Goal: Task Accomplishment & Management: Complete application form

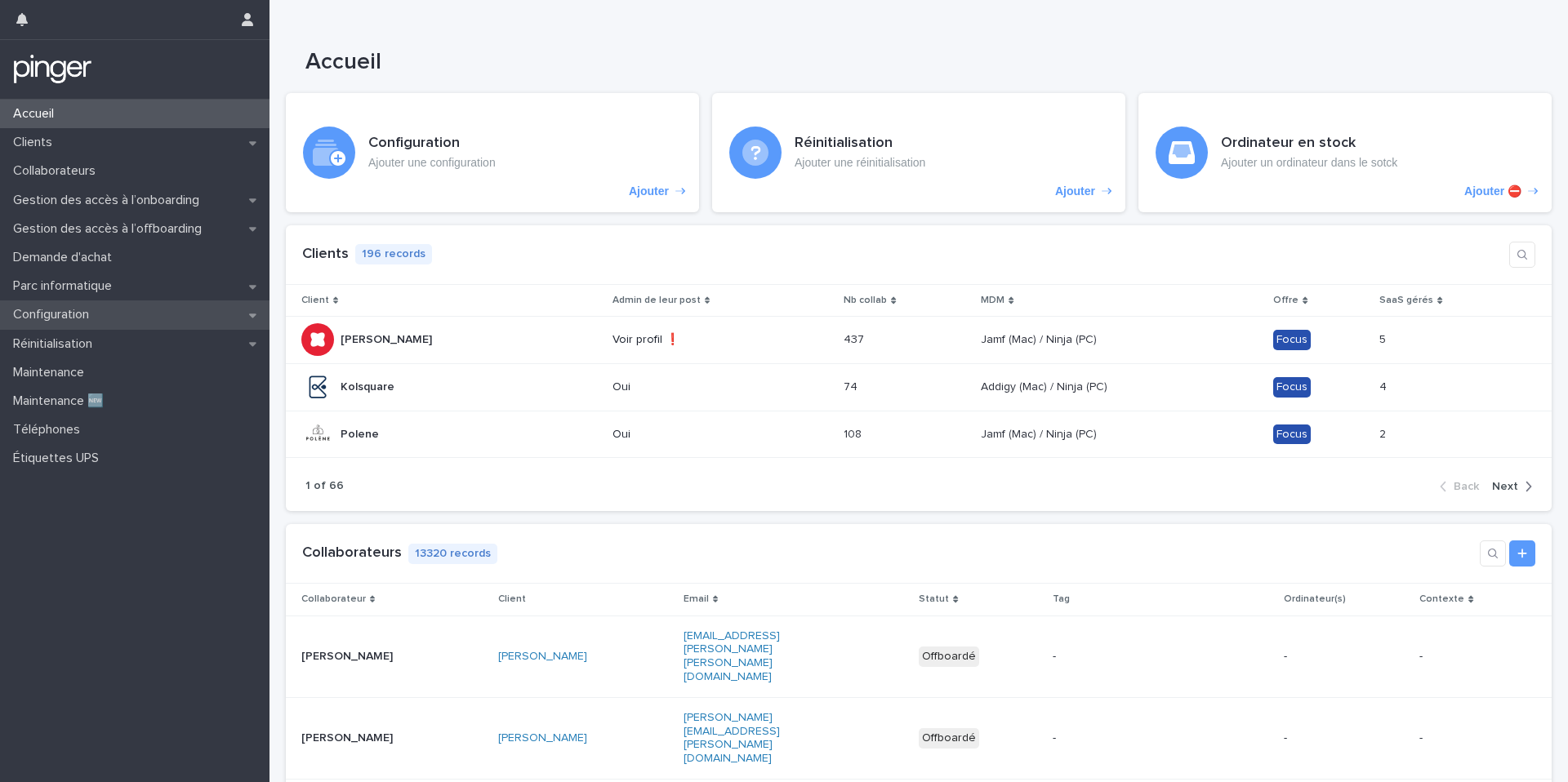
click at [156, 320] on div "Configuration" at bounding box center [134, 315] width 270 height 28
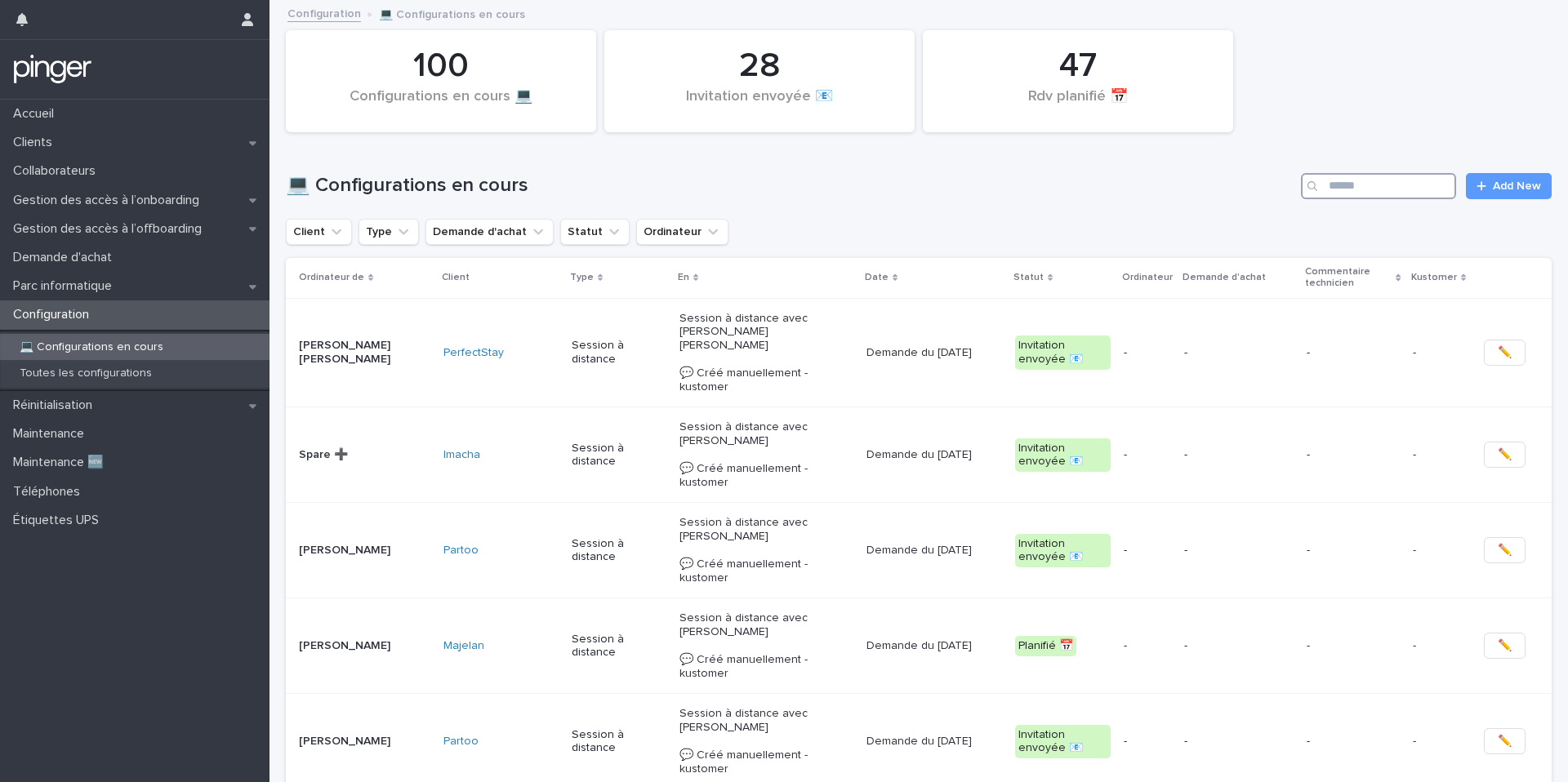
click at [1364, 198] on input "Search" at bounding box center [1379, 186] width 156 height 27
click at [1499, 175] on link "Add New" at bounding box center [1509, 186] width 86 height 27
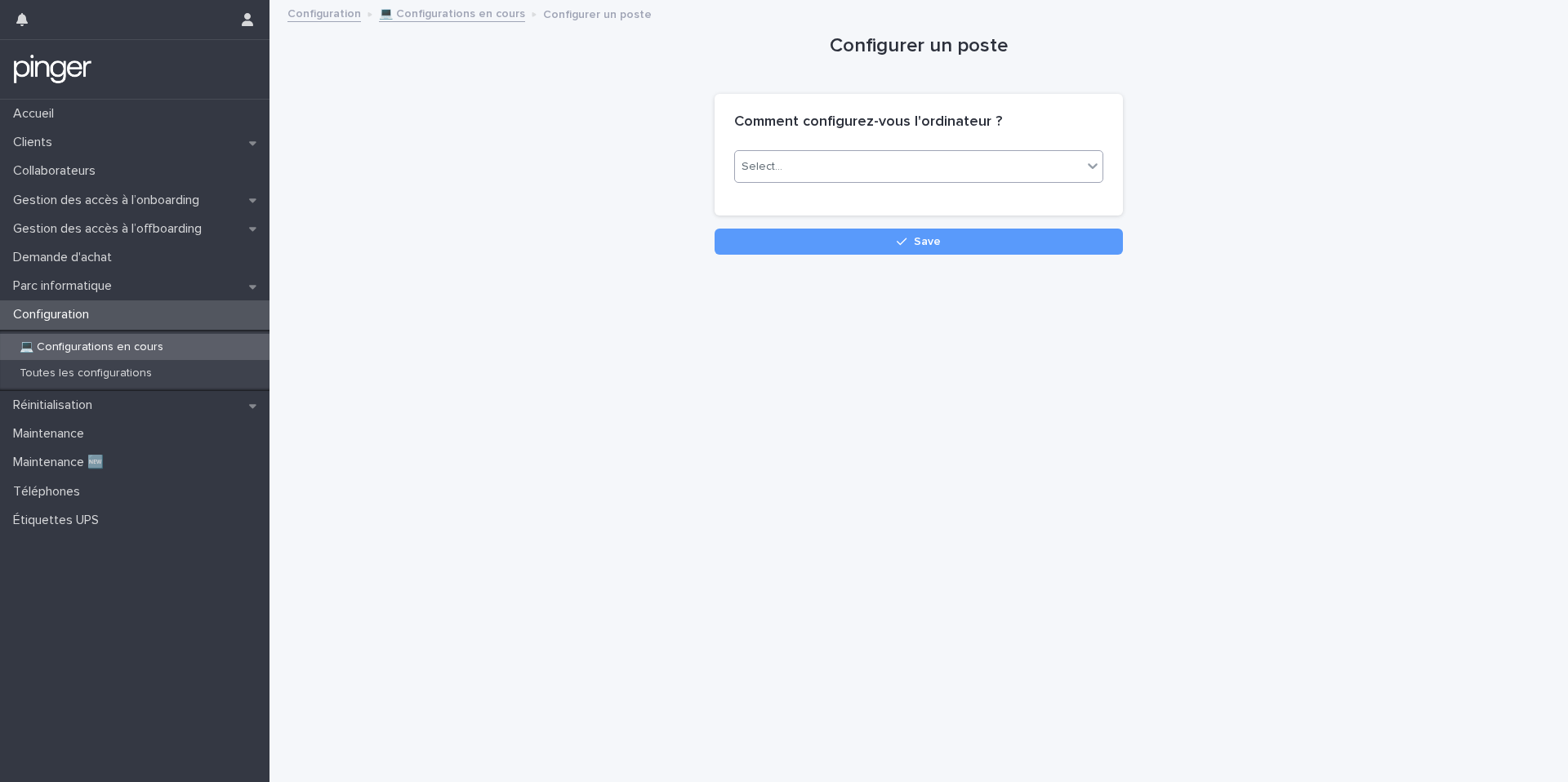
click at [1033, 166] on div "Select..." at bounding box center [908, 166] width 347 height 27
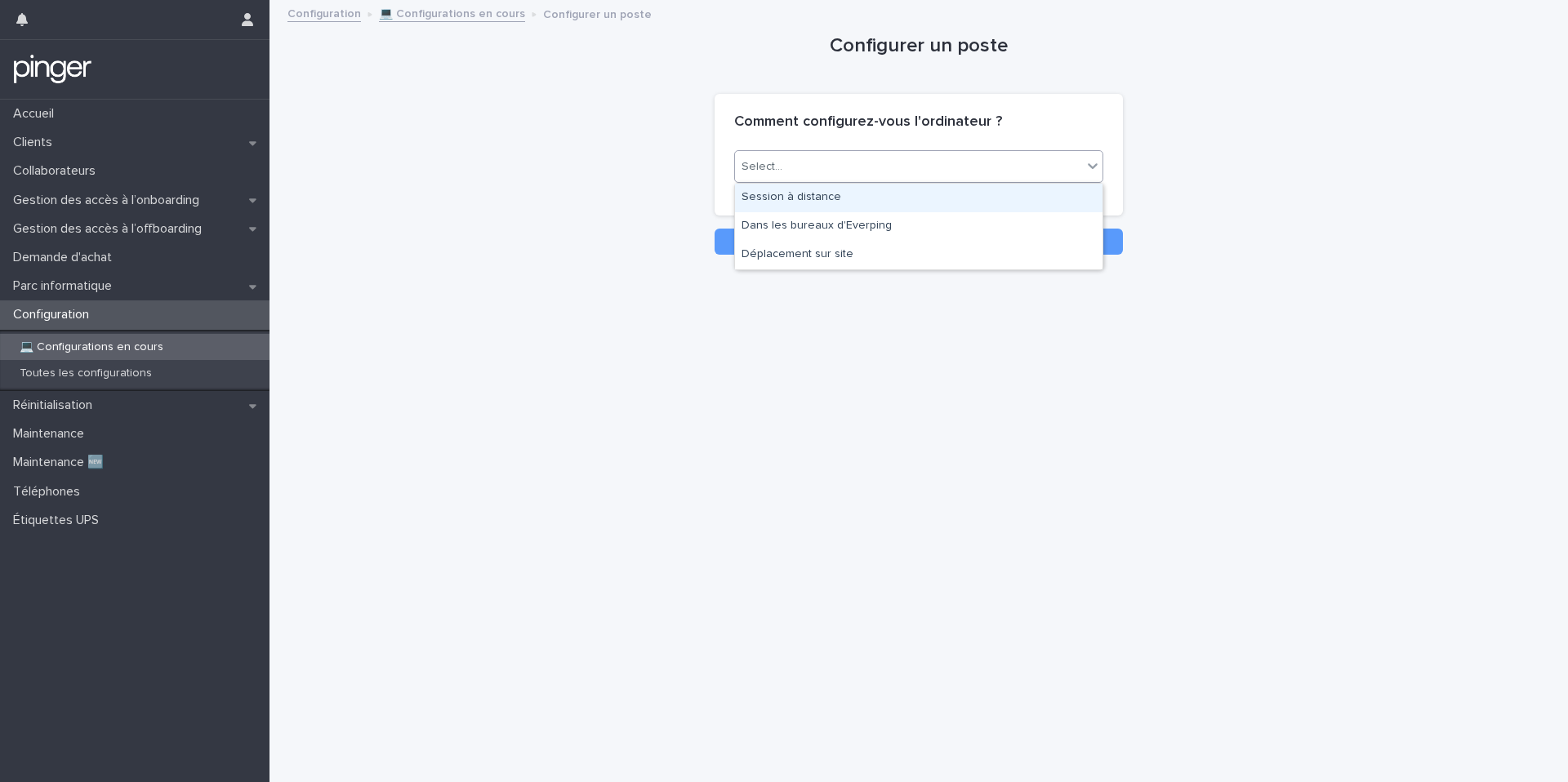
click at [1002, 184] on div "Session à distance" at bounding box center [919, 198] width 368 height 28
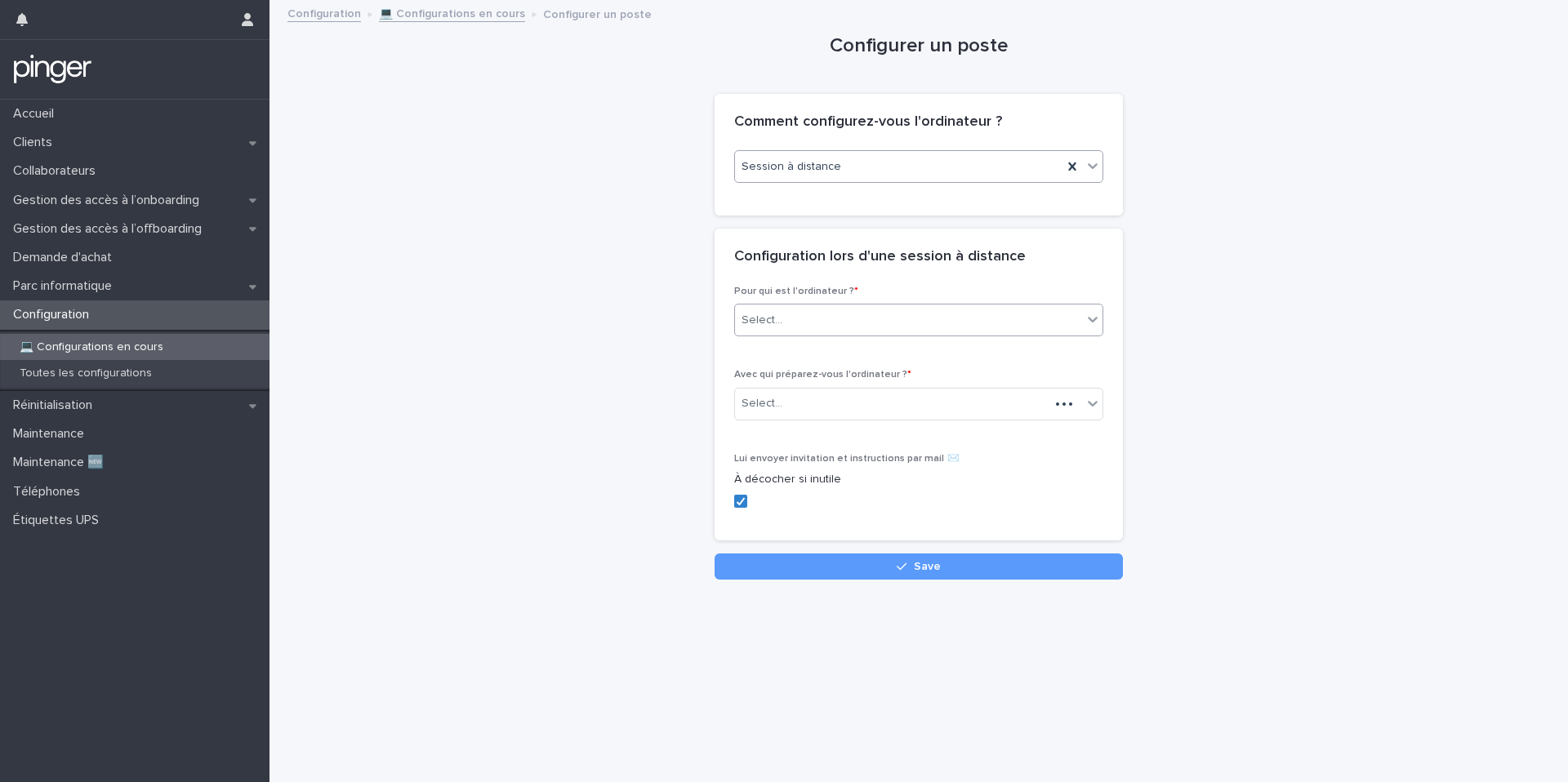
click at [874, 309] on div "Select..." at bounding box center [908, 320] width 347 height 27
click at [848, 354] on div "Collaborateur" at bounding box center [919, 351] width 368 height 28
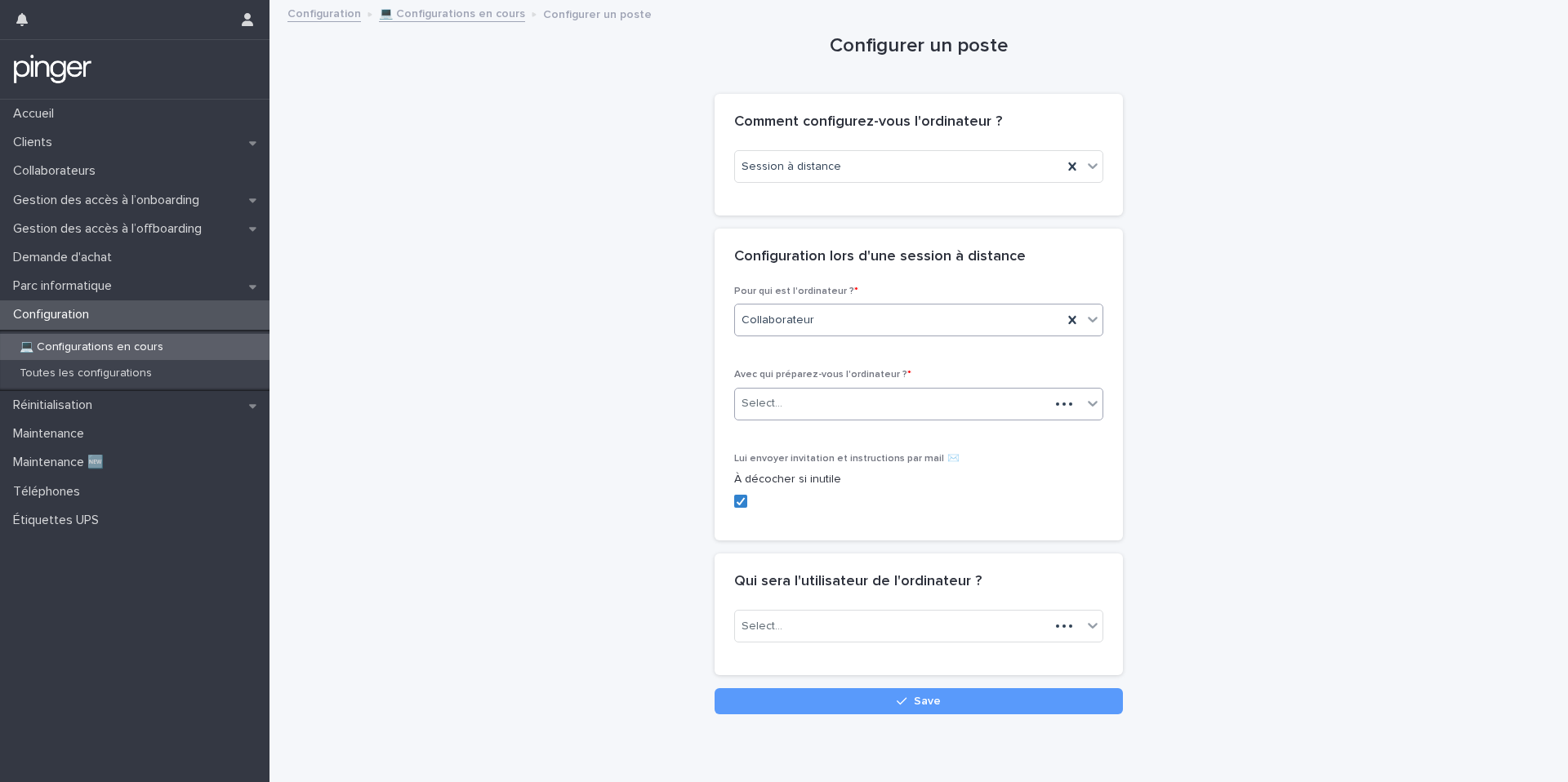
click at [814, 414] on div "Select..." at bounding box center [893, 403] width 315 height 27
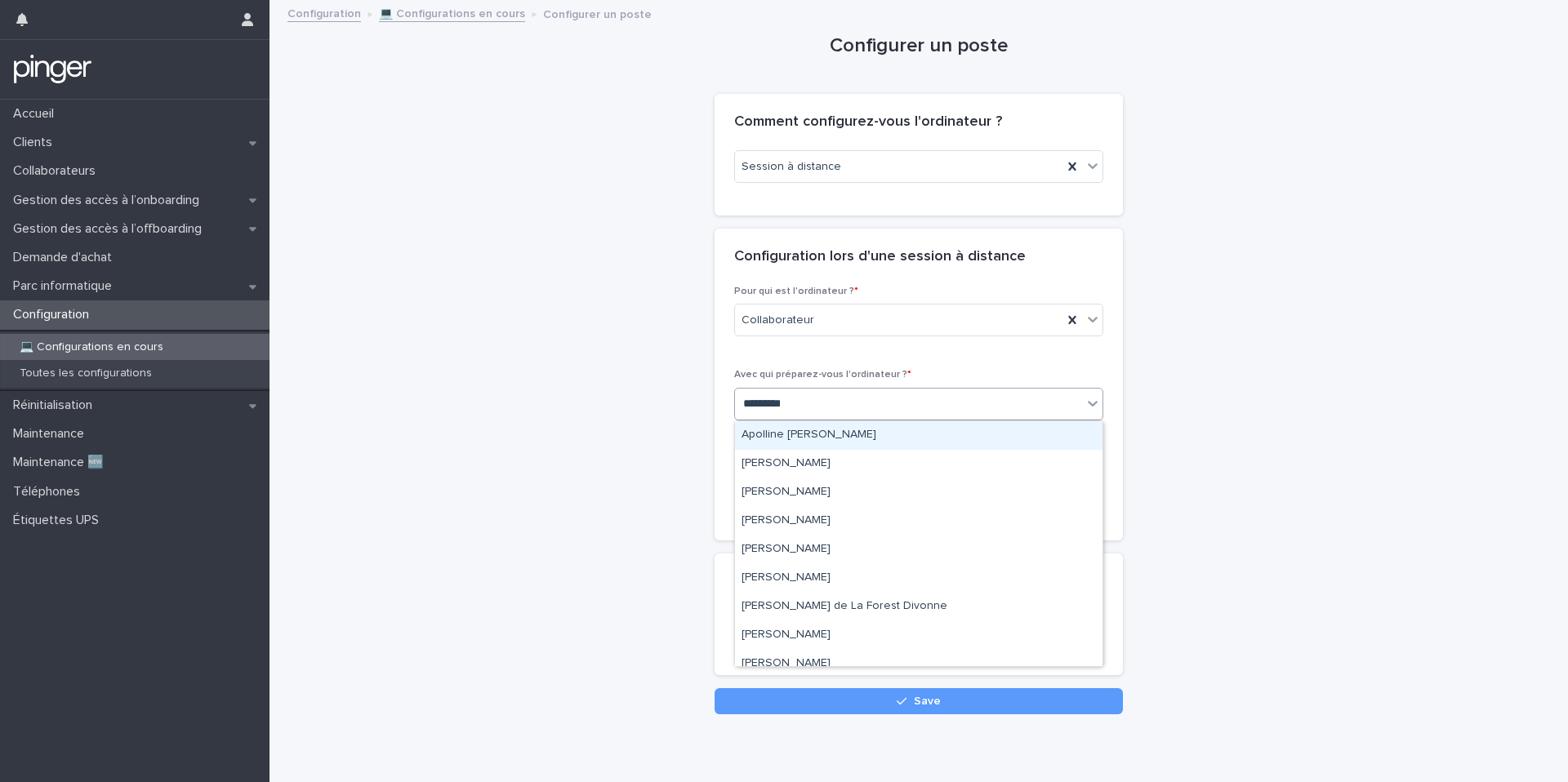
type input "**********"
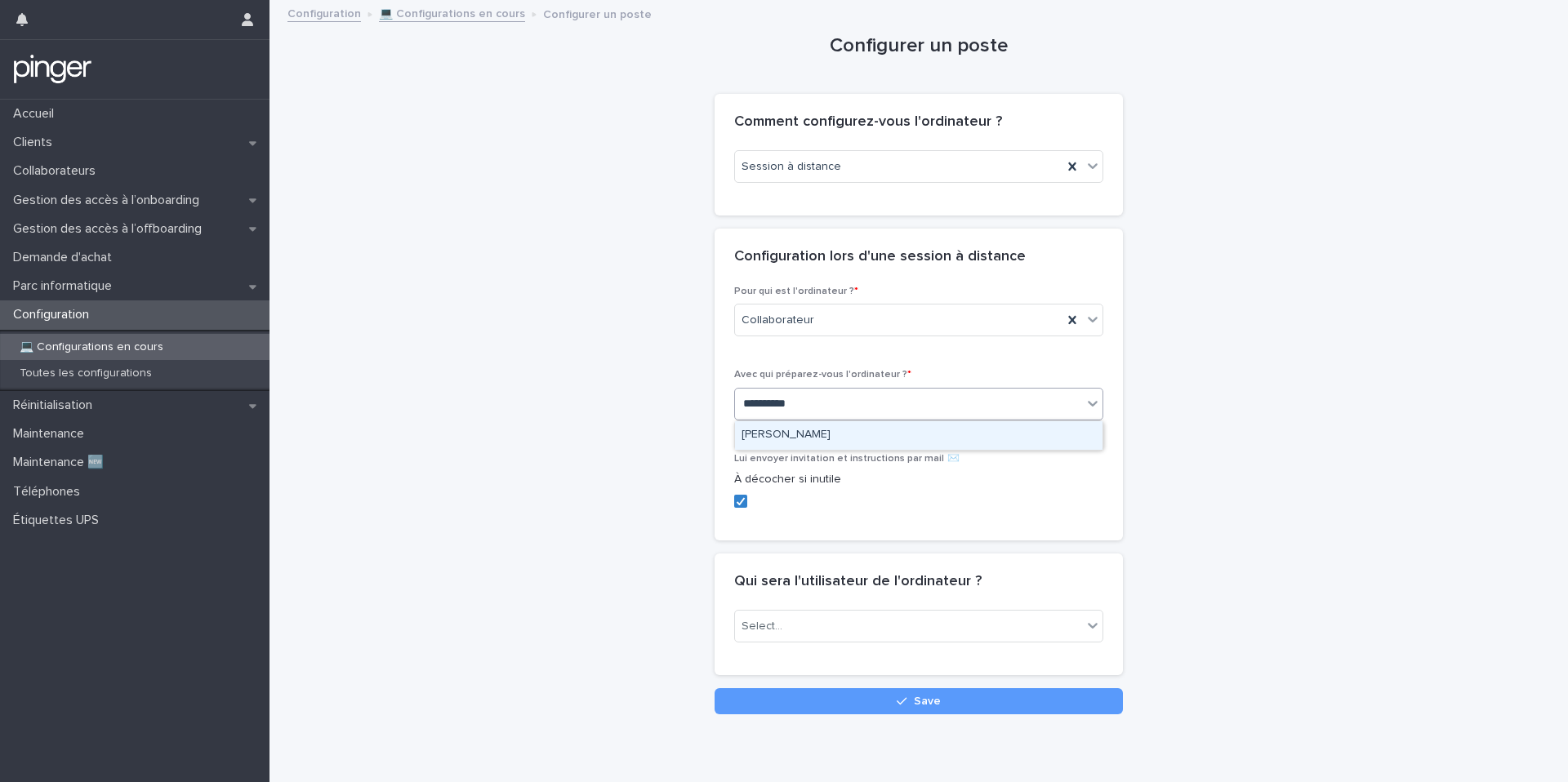
click at [768, 438] on div "[PERSON_NAME]" at bounding box center [919, 435] width 368 height 28
click at [784, 636] on div at bounding box center [785, 627] width 2 height 20
type input "*******"
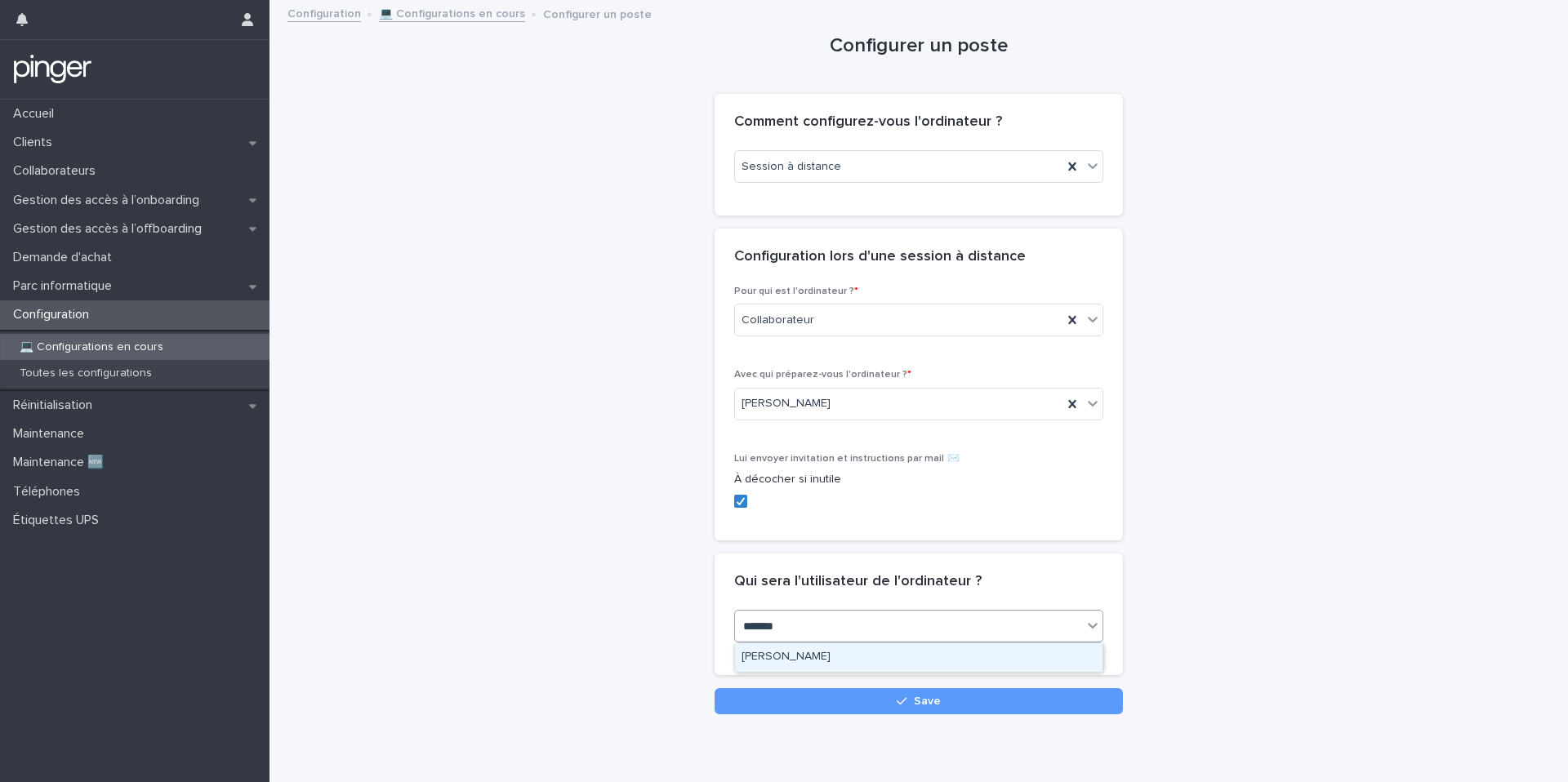
click at [816, 662] on div "[PERSON_NAME]" at bounding box center [919, 658] width 368 height 28
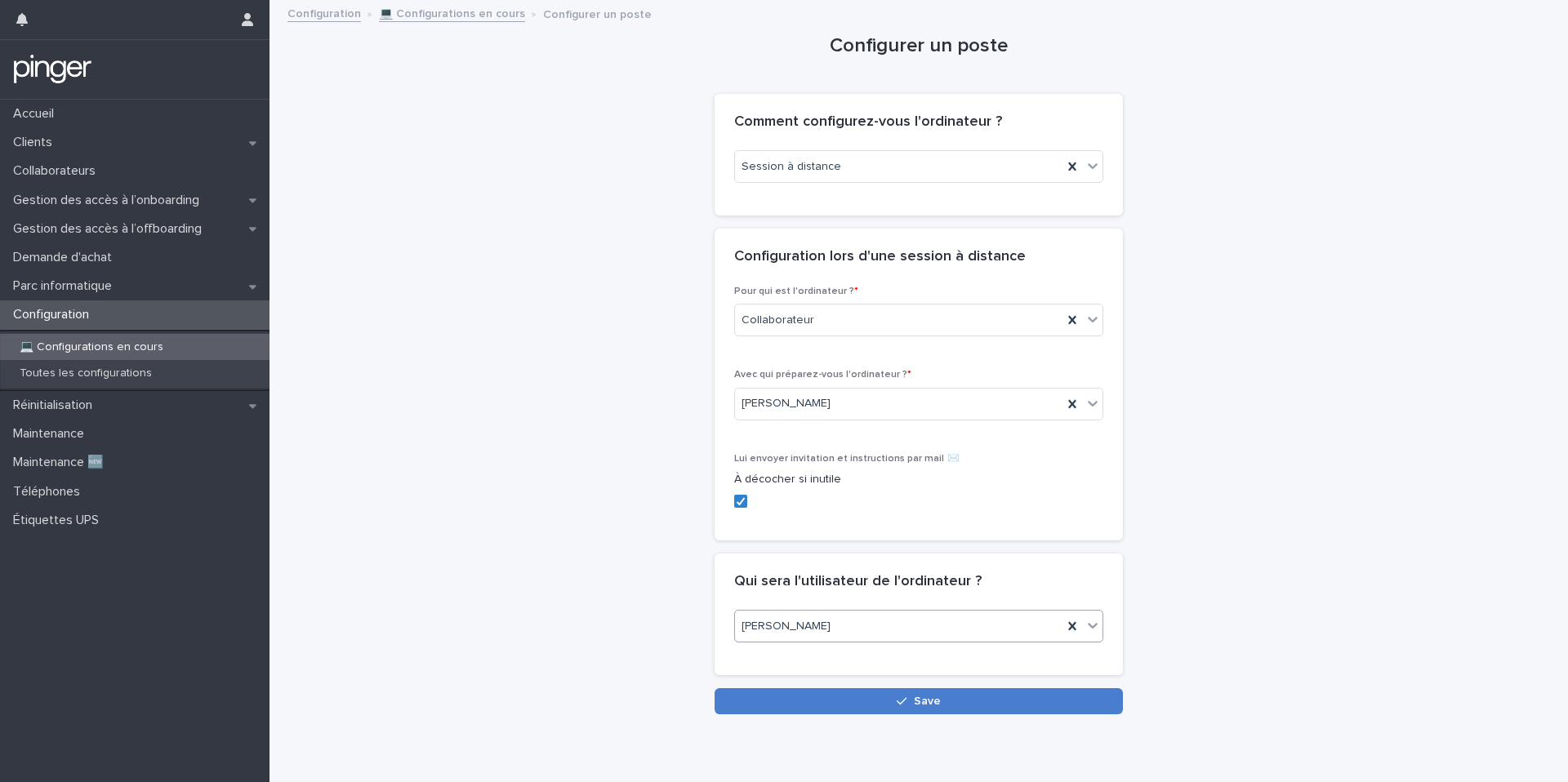
click at [810, 711] on button "Save" at bounding box center [918, 702] width 408 height 27
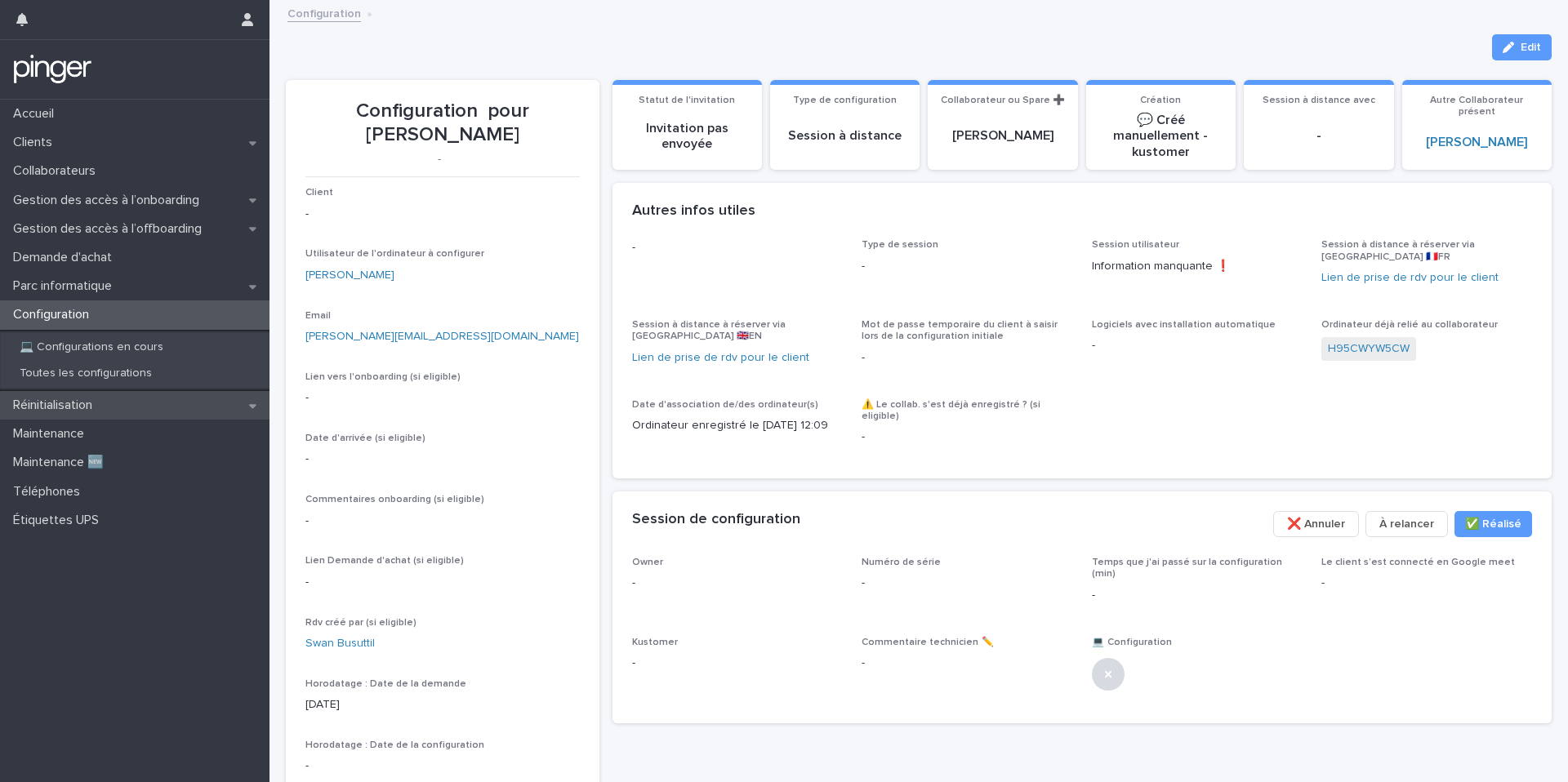
click at [184, 400] on div "Réinitialisation" at bounding box center [134, 405] width 270 height 28
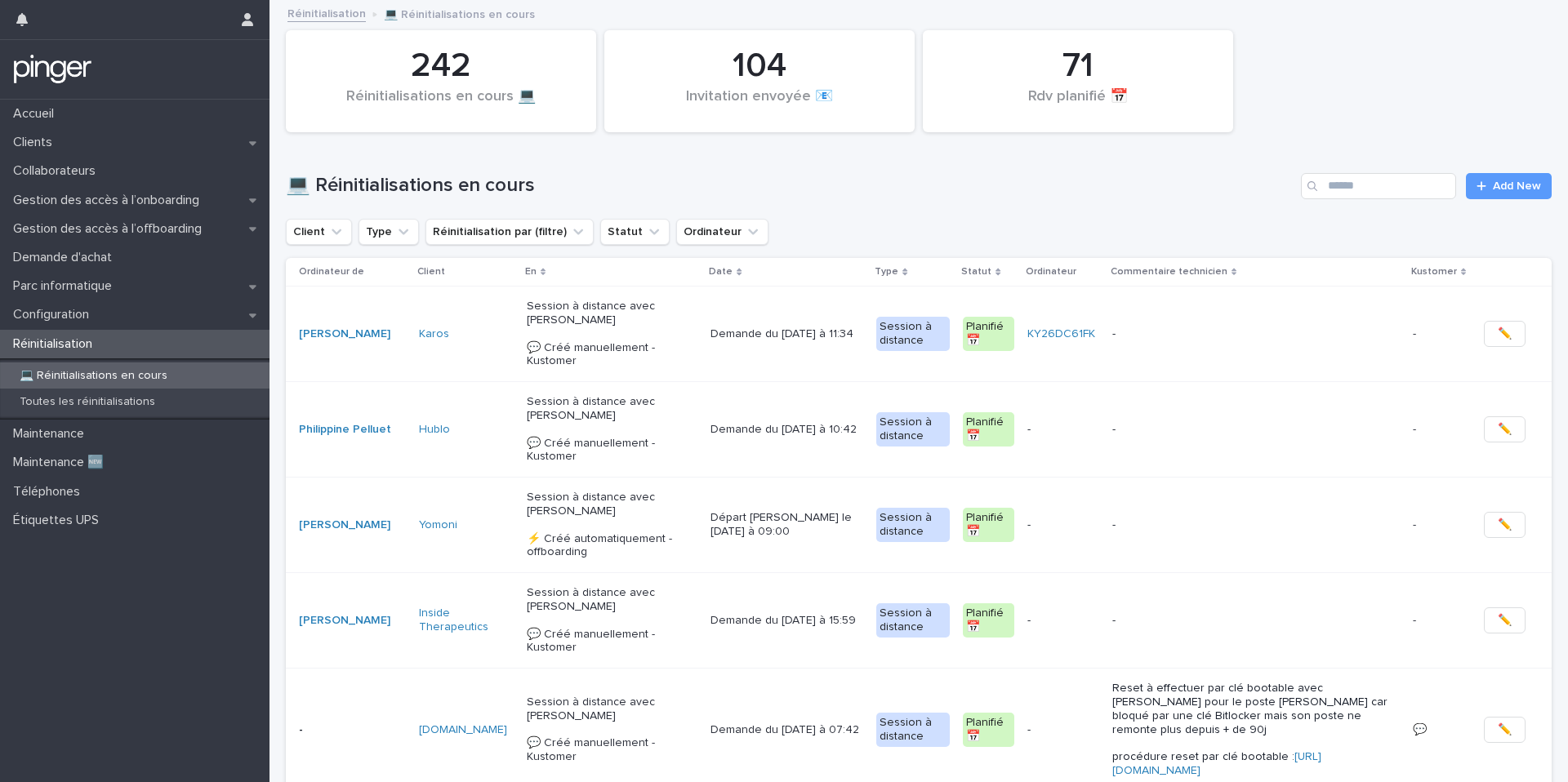
click at [1414, 170] on div "💻 Réinitialisations en cours Add New" at bounding box center [918, 180] width 1266 height 79
click at [1411, 184] on input "Search" at bounding box center [1379, 186] width 156 height 27
type input "**********"
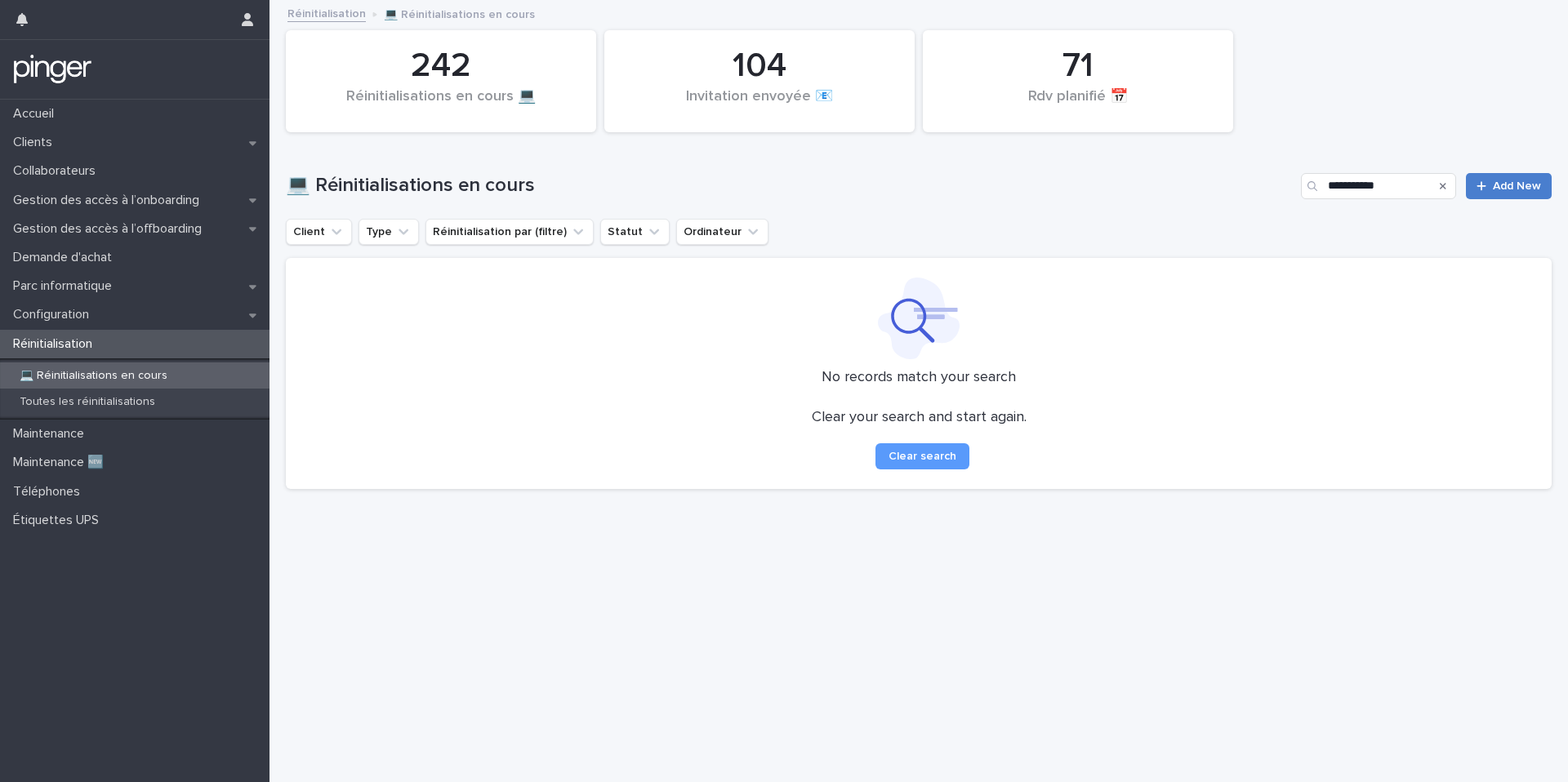
click at [1487, 194] on link "Add New" at bounding box center [1509, 186] width 86 height 27
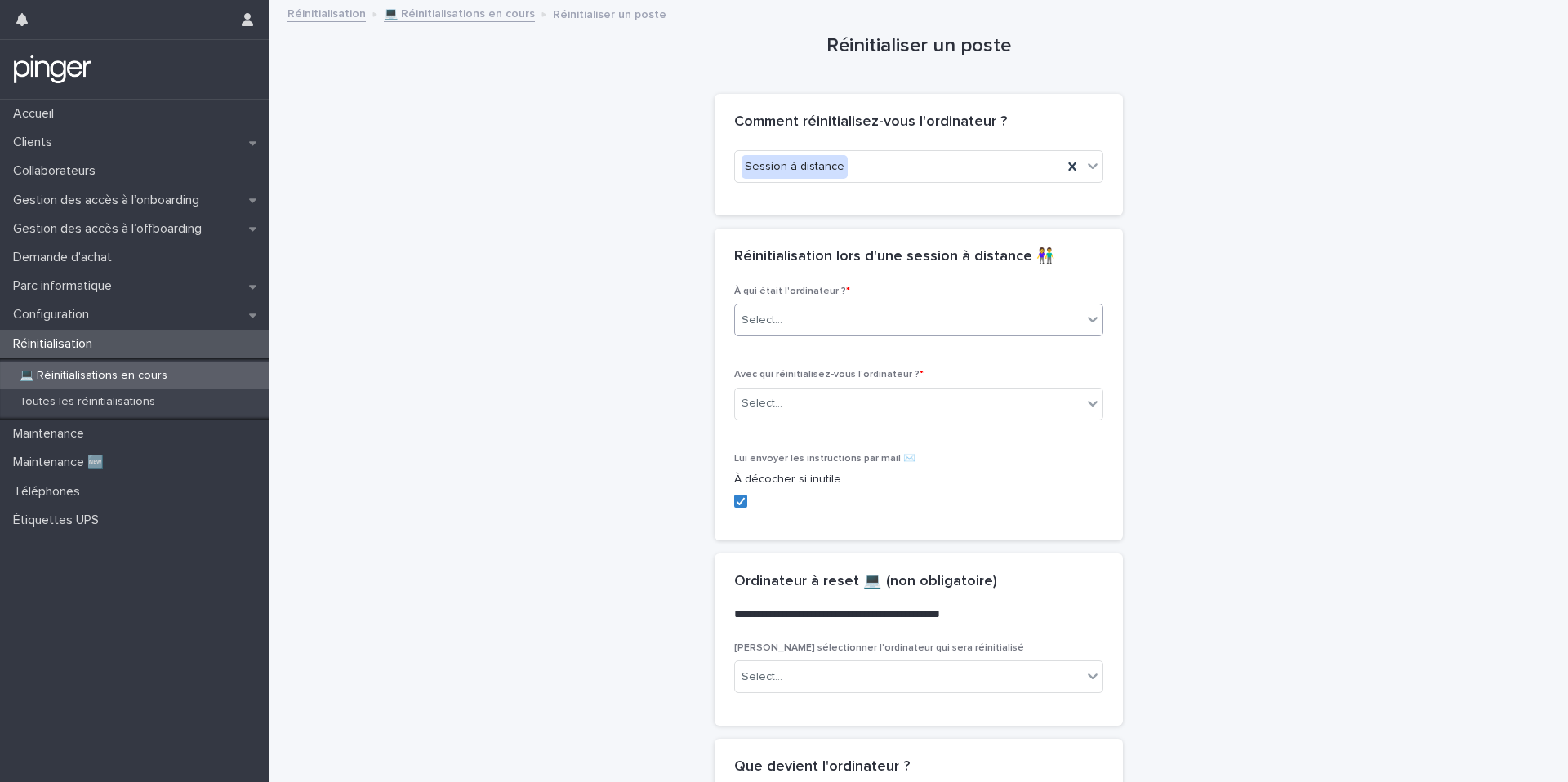
click at [858, 331] on div "Select..." at bounding box center [908, 320] width 347 height 27
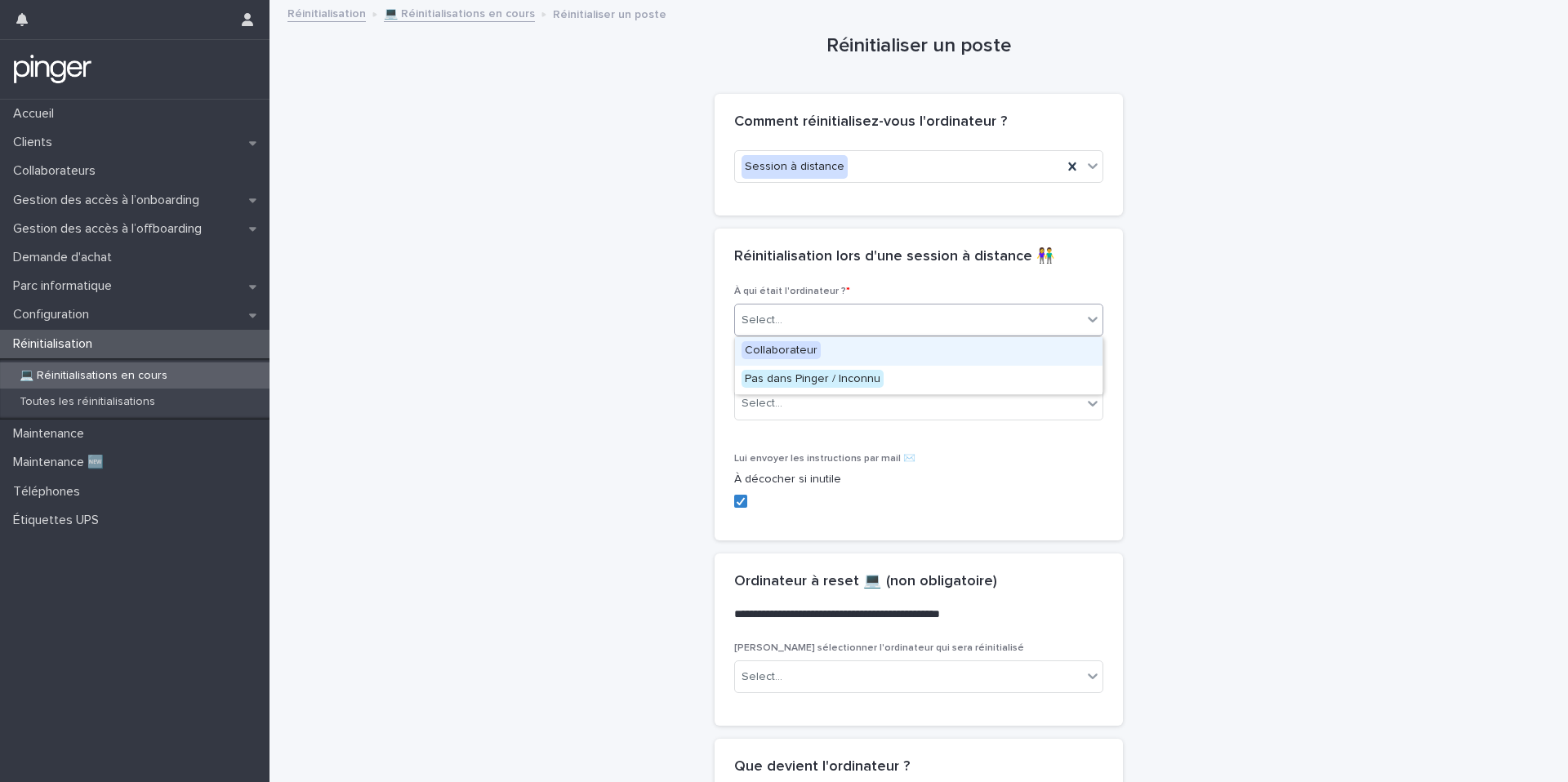
click at [854, 362] on div "Collaborateur" at bounding box center [919, 351] width 368 height 28
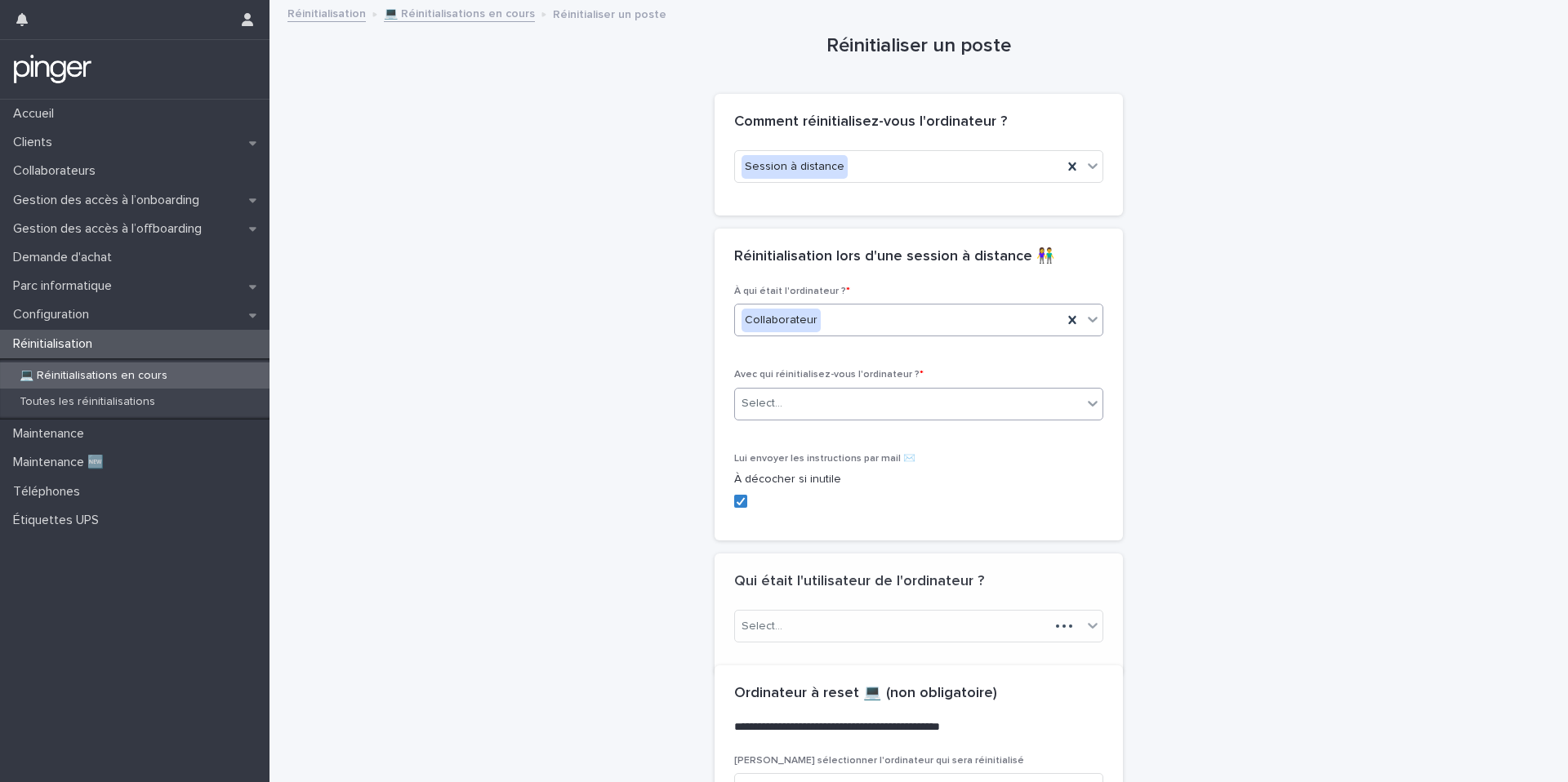
click at [837, 402] on div "Select..." at bounding box center [908, 403] width 347 height 27
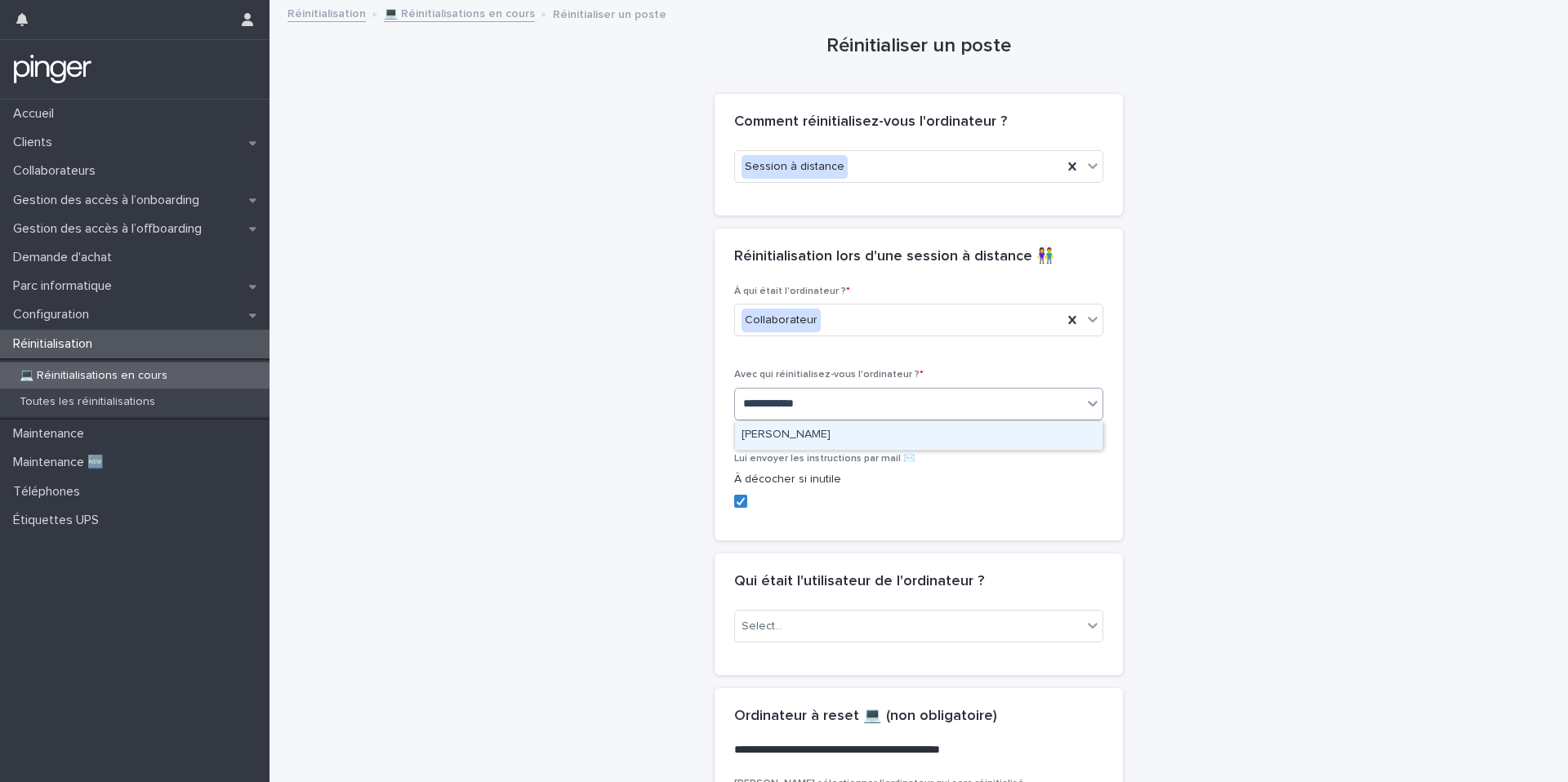
type input "**********"
click at [795, 622] on div "Select..." at bounding box center [908, 627] width 347 height 27
type input "*******"
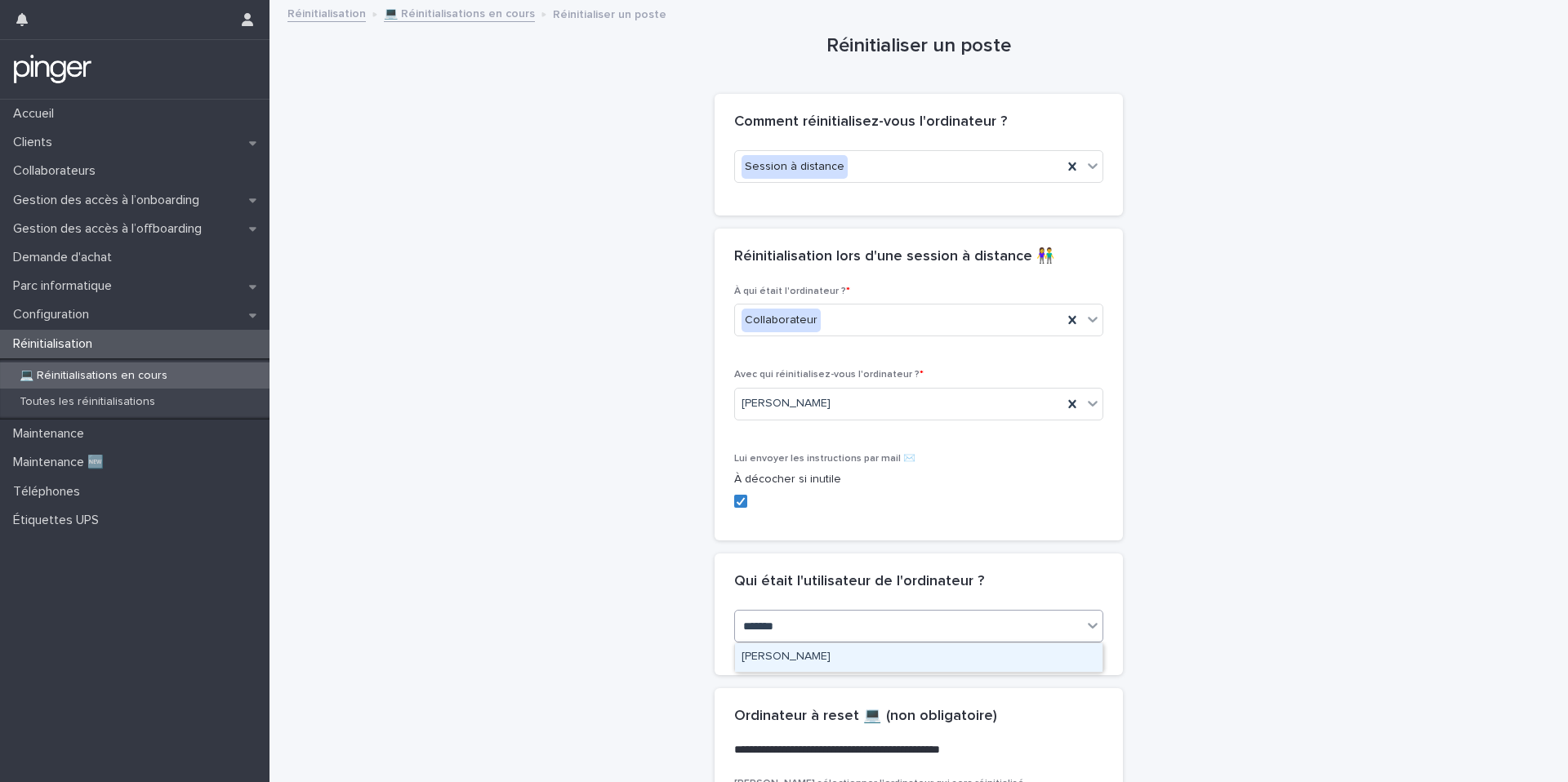
click at [793, 666] on div "[PERSON_NAME]" at bounding box center [919, 658] width 368 height 28
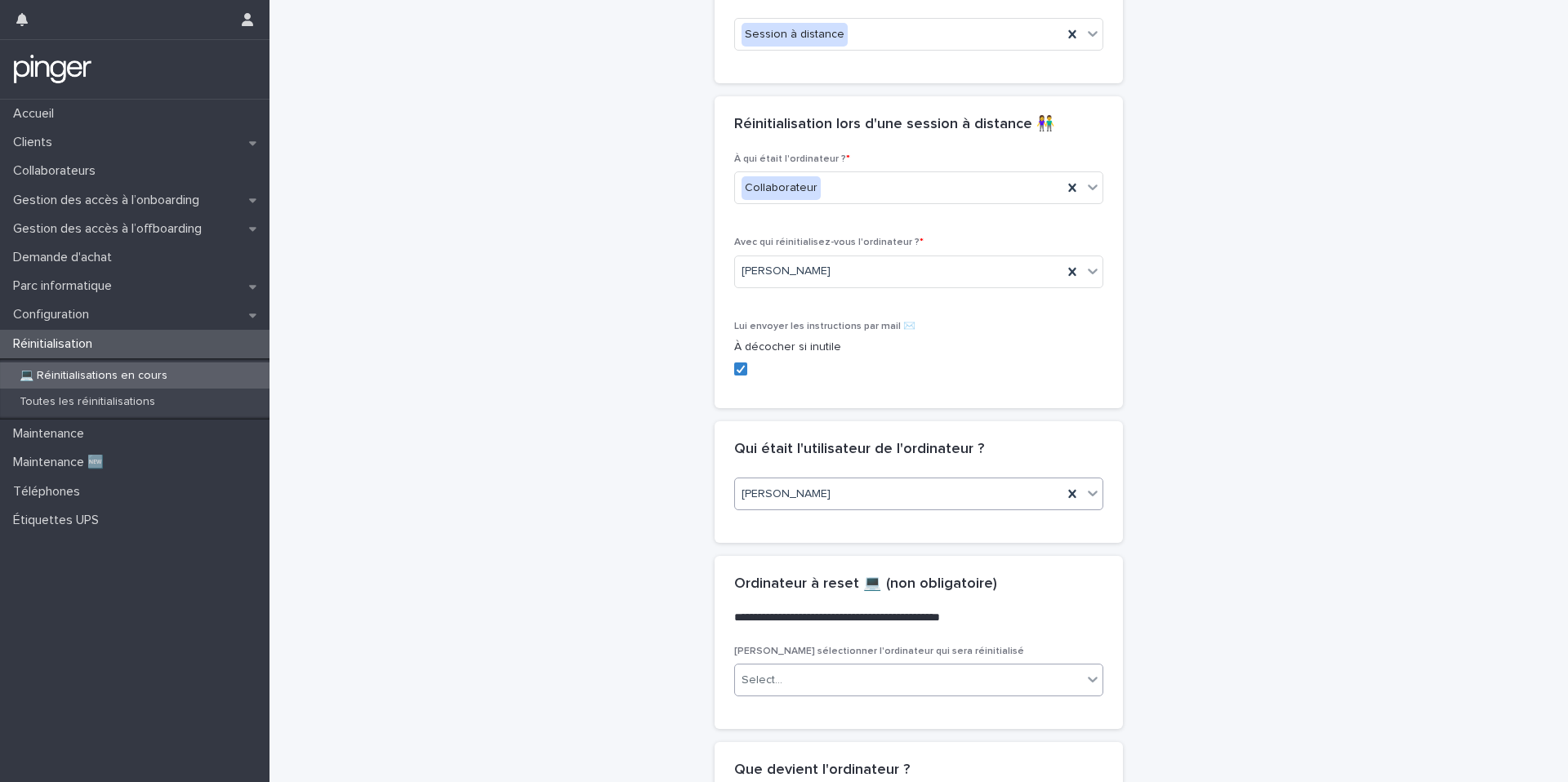
scroll to position [391, 0]
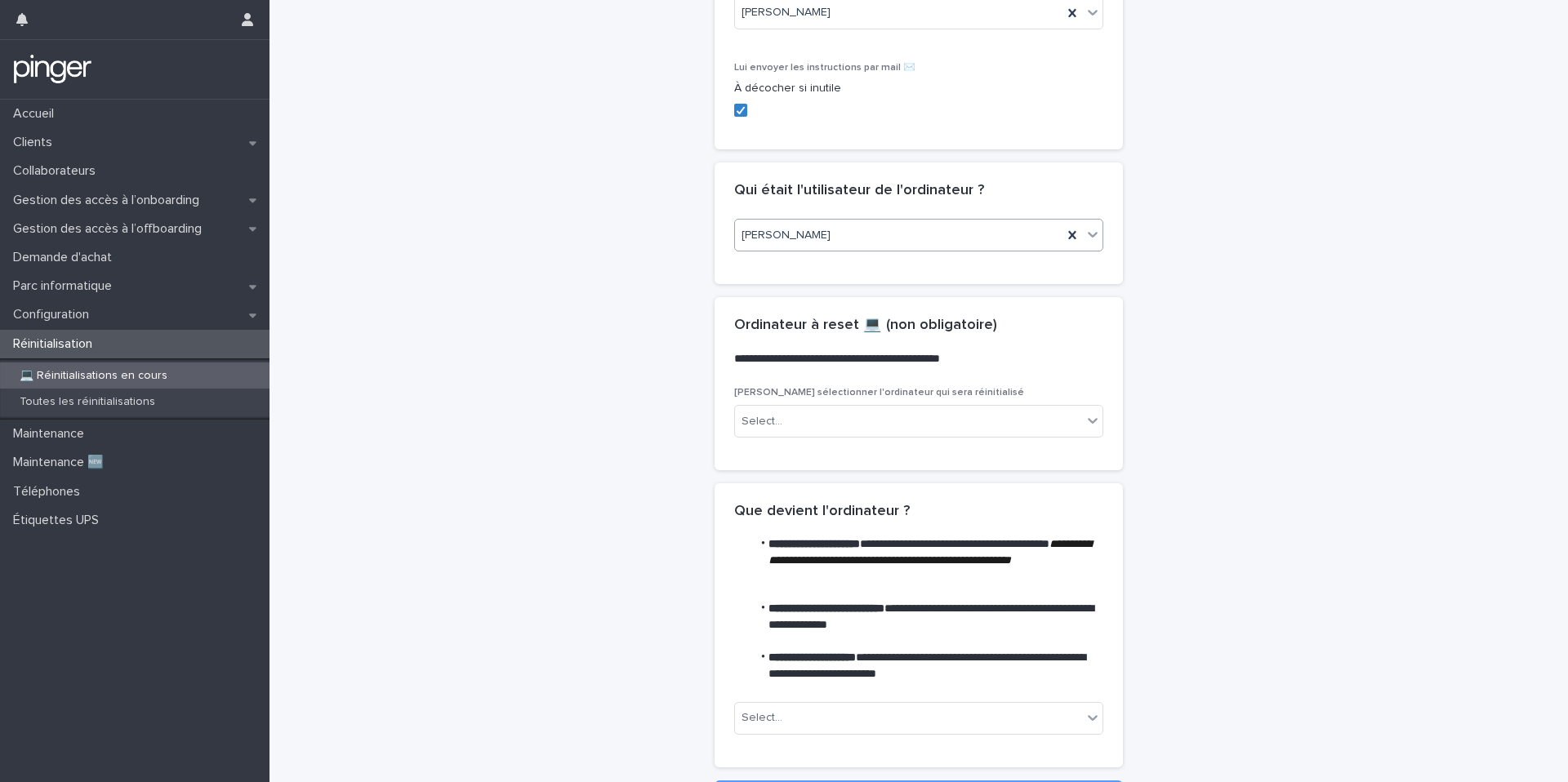
click at [834, 700] on div "**********" at bounding box center [918, 593] width 408 height 219
click at [834, 712] on div "Select..." at bounding box center [908, 718] width 347 height 27
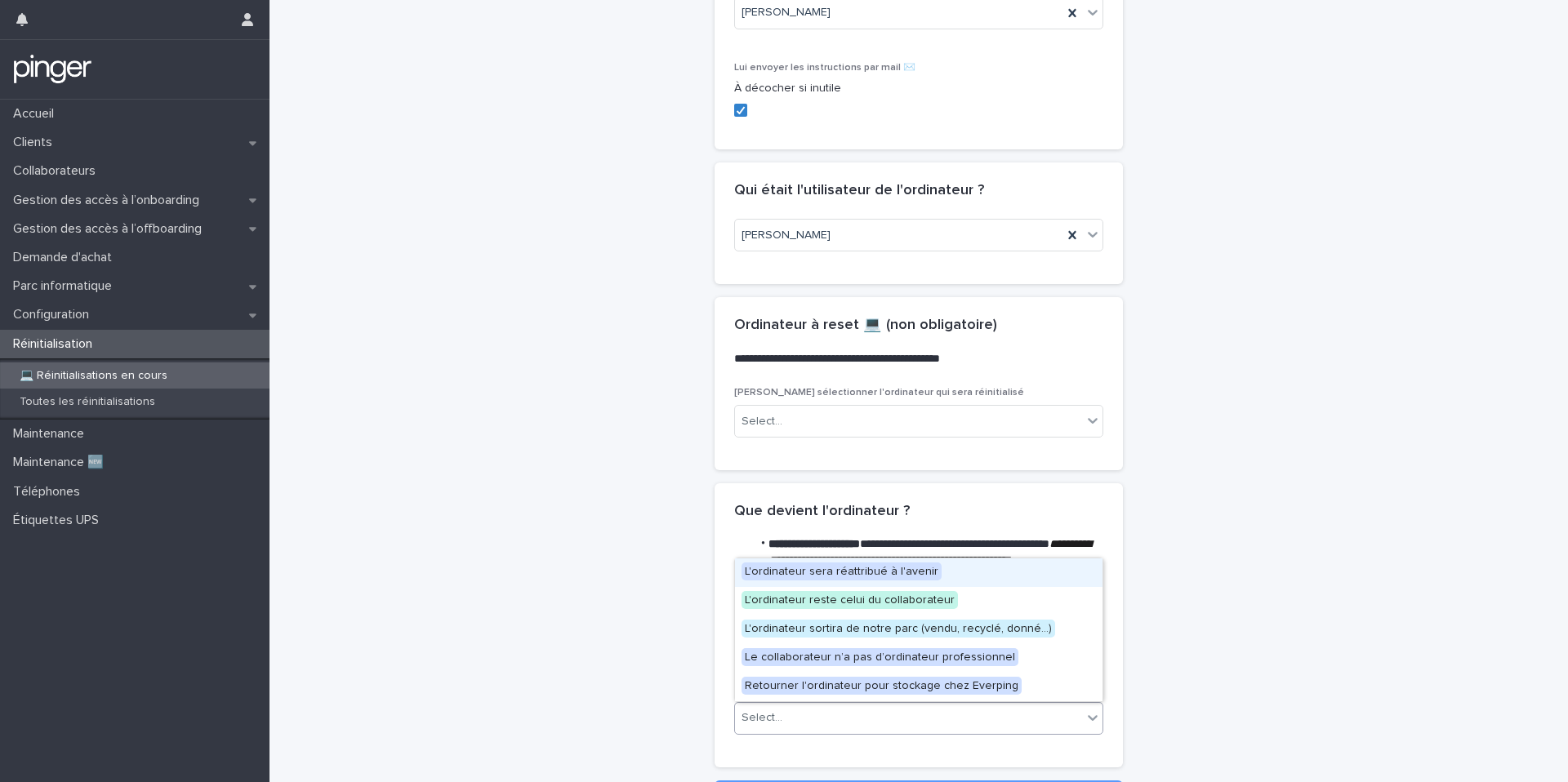
click at [881, 571] on span "L'ordinateur sera réattribué à l'avenir" at bounding box center [842, 572] width 200 height 18
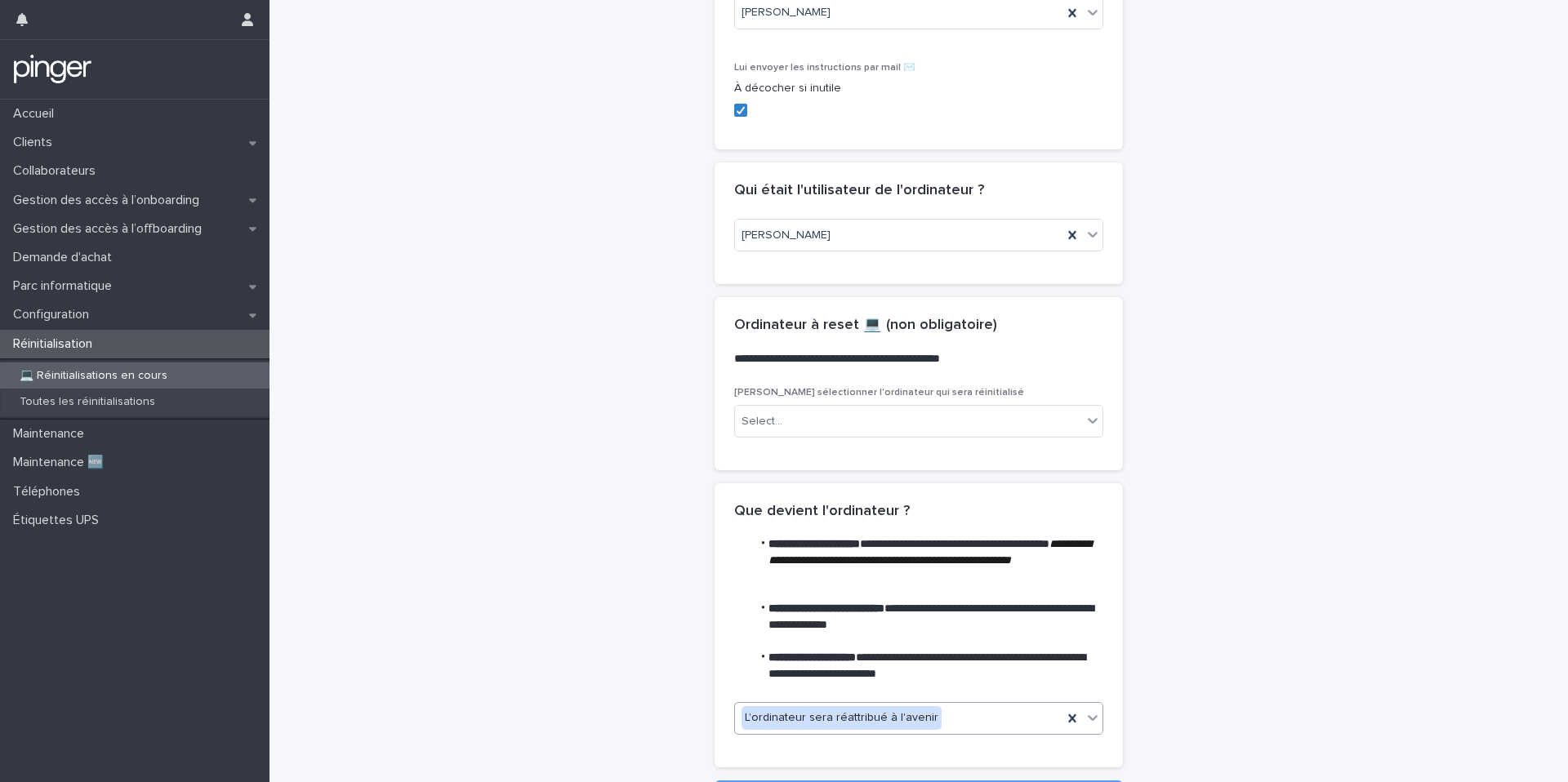
scroll to position [498, 0]
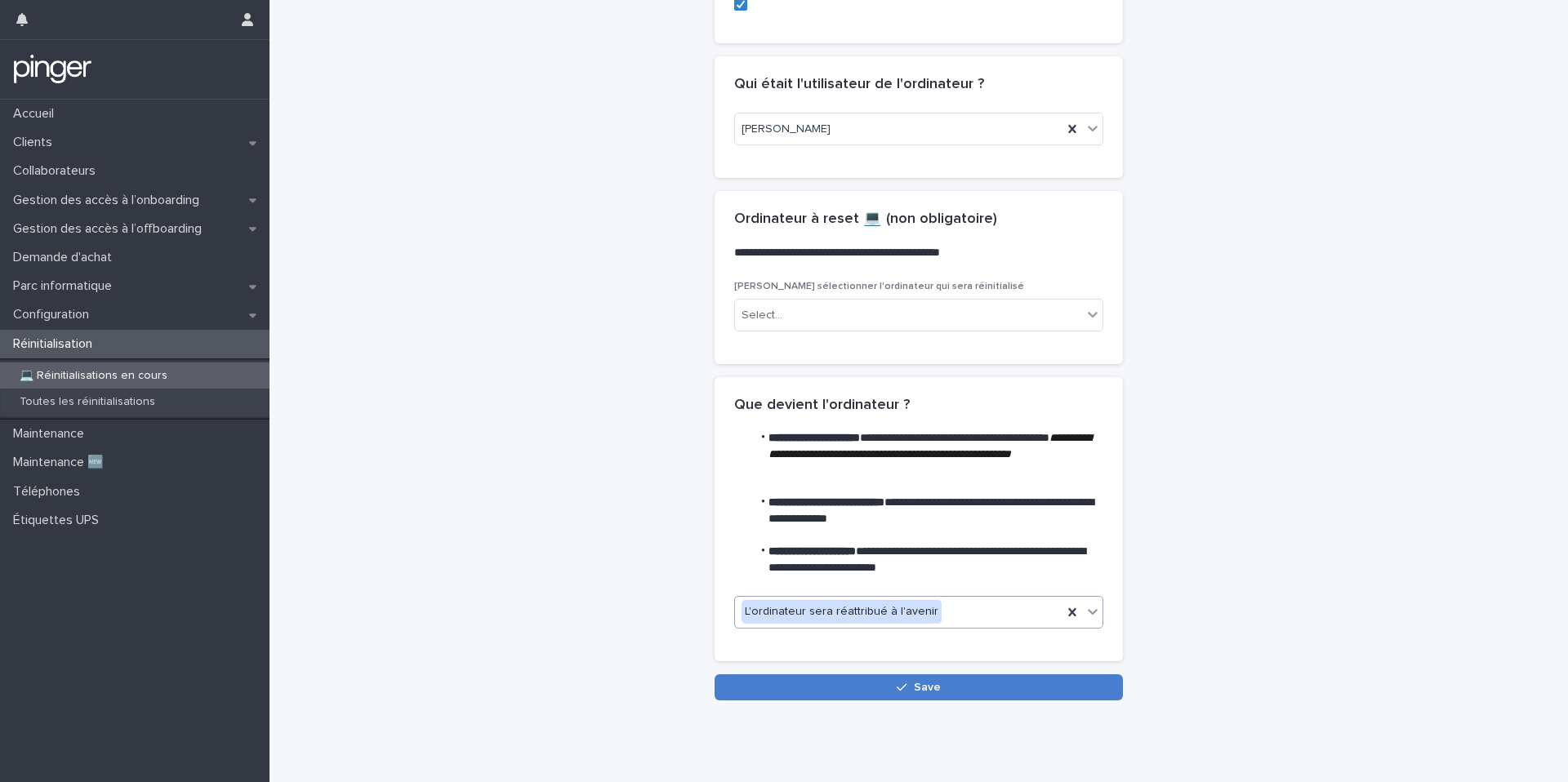
click at [1015, 685] on button "Save" at bounding box center [918, 687] width 408 height 27
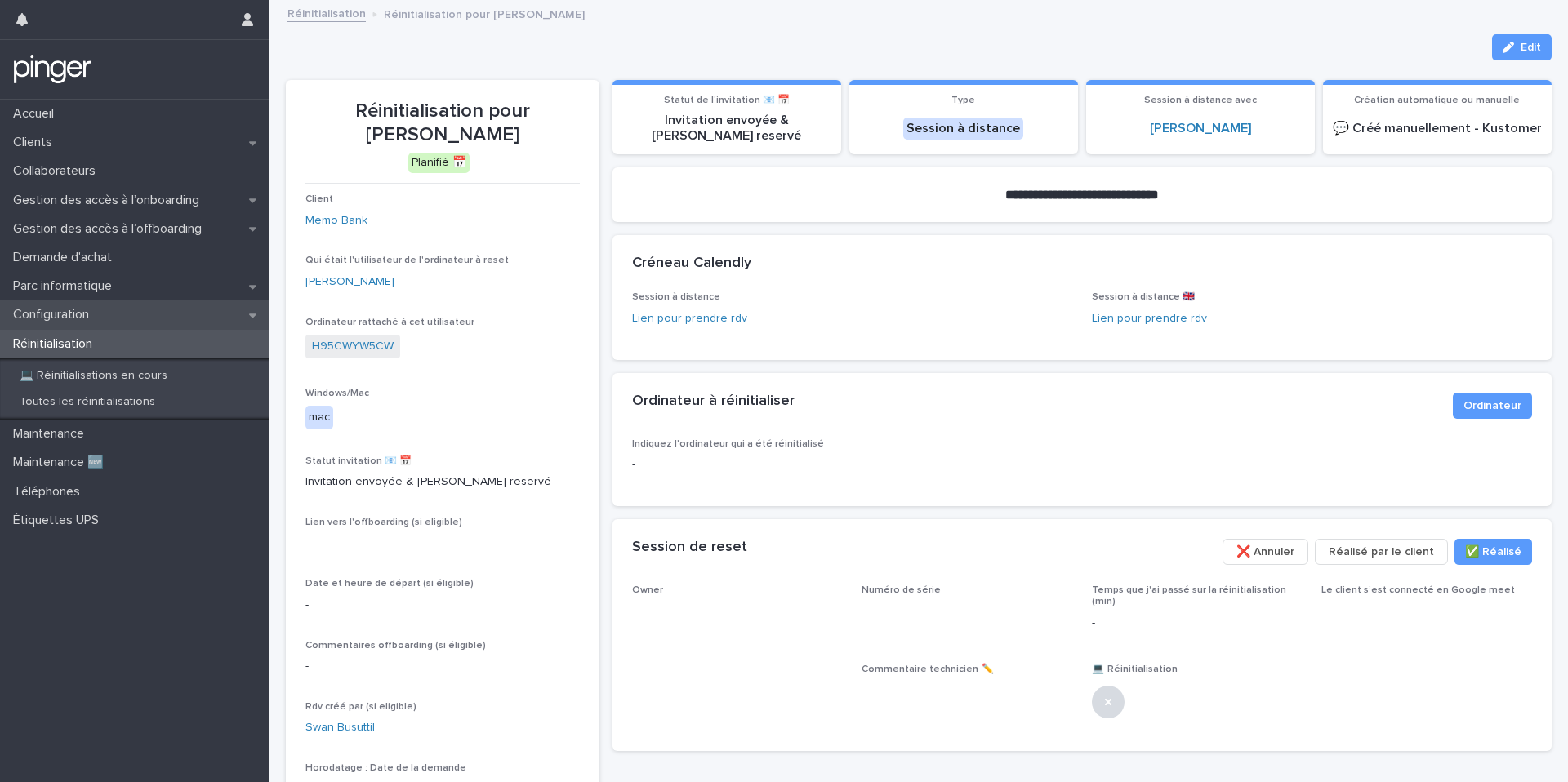
click at [194, 312] on div "Configuration" at bounding box center [134, 315] width 270 height 28
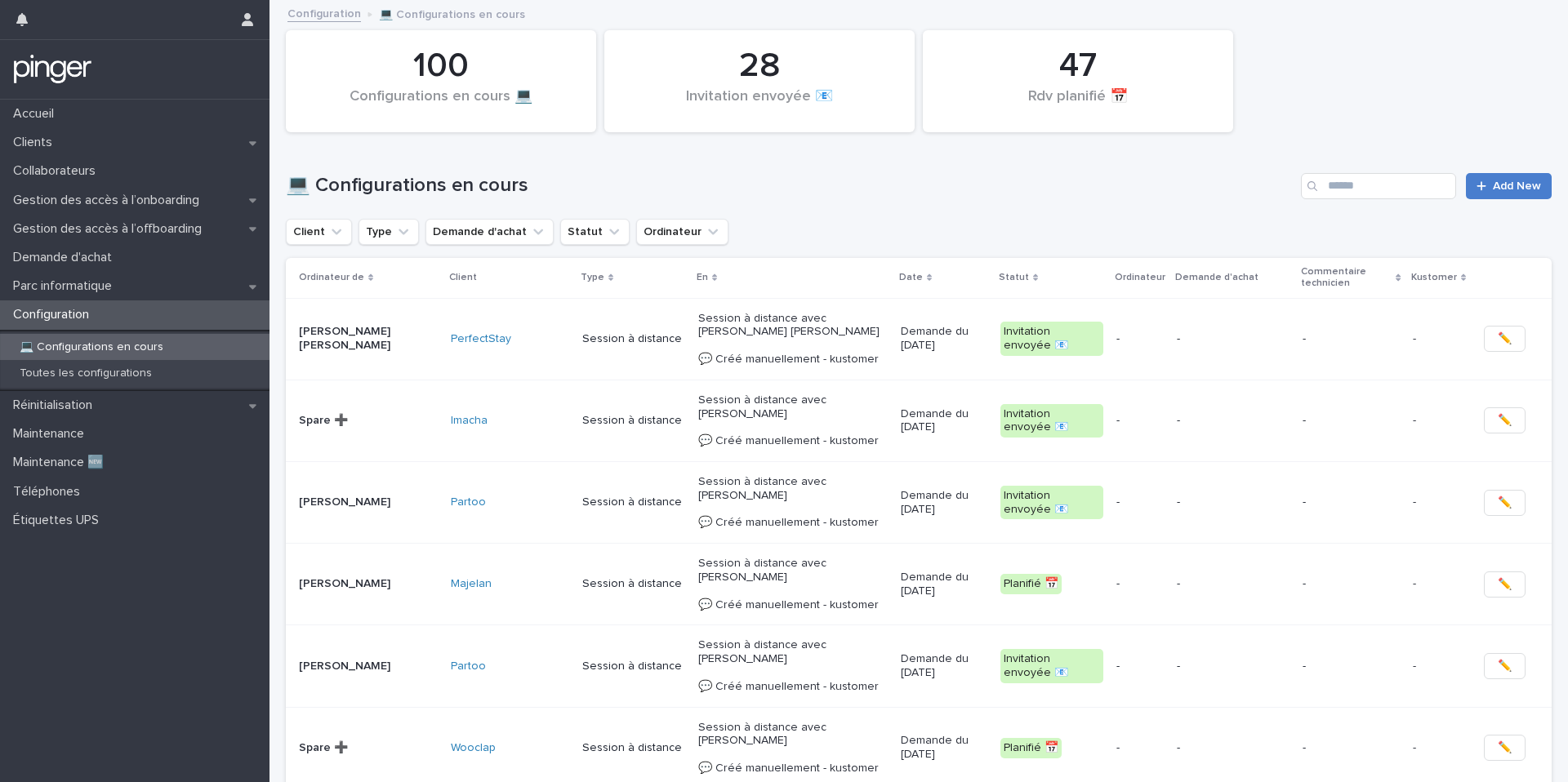
click at [1487, 181] on div at bounding box center [1485, 186] width 16 height 11
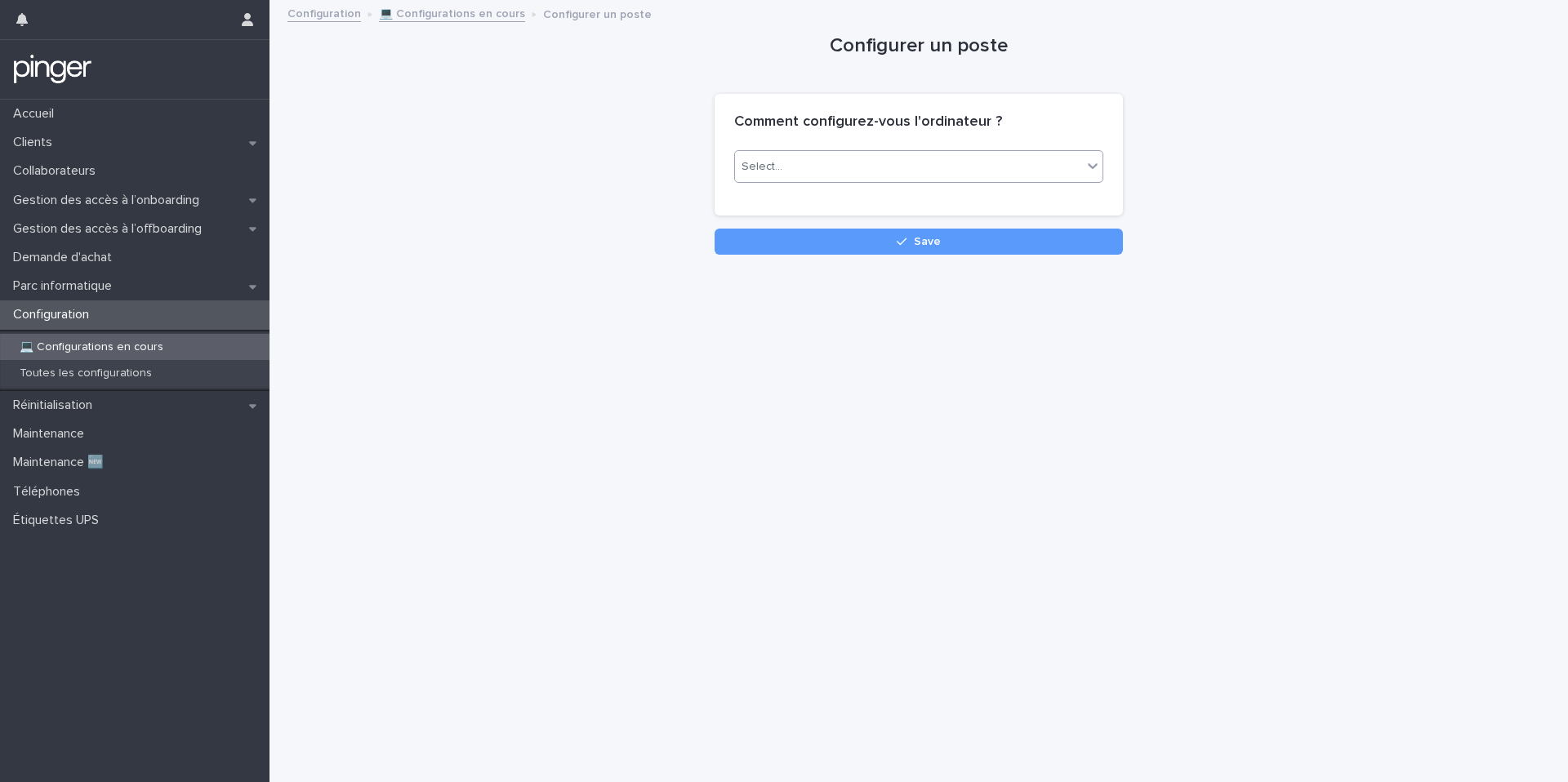
click at [1010, 155] on div "Select..." at bounding box center [908, 166] width 347 height 27
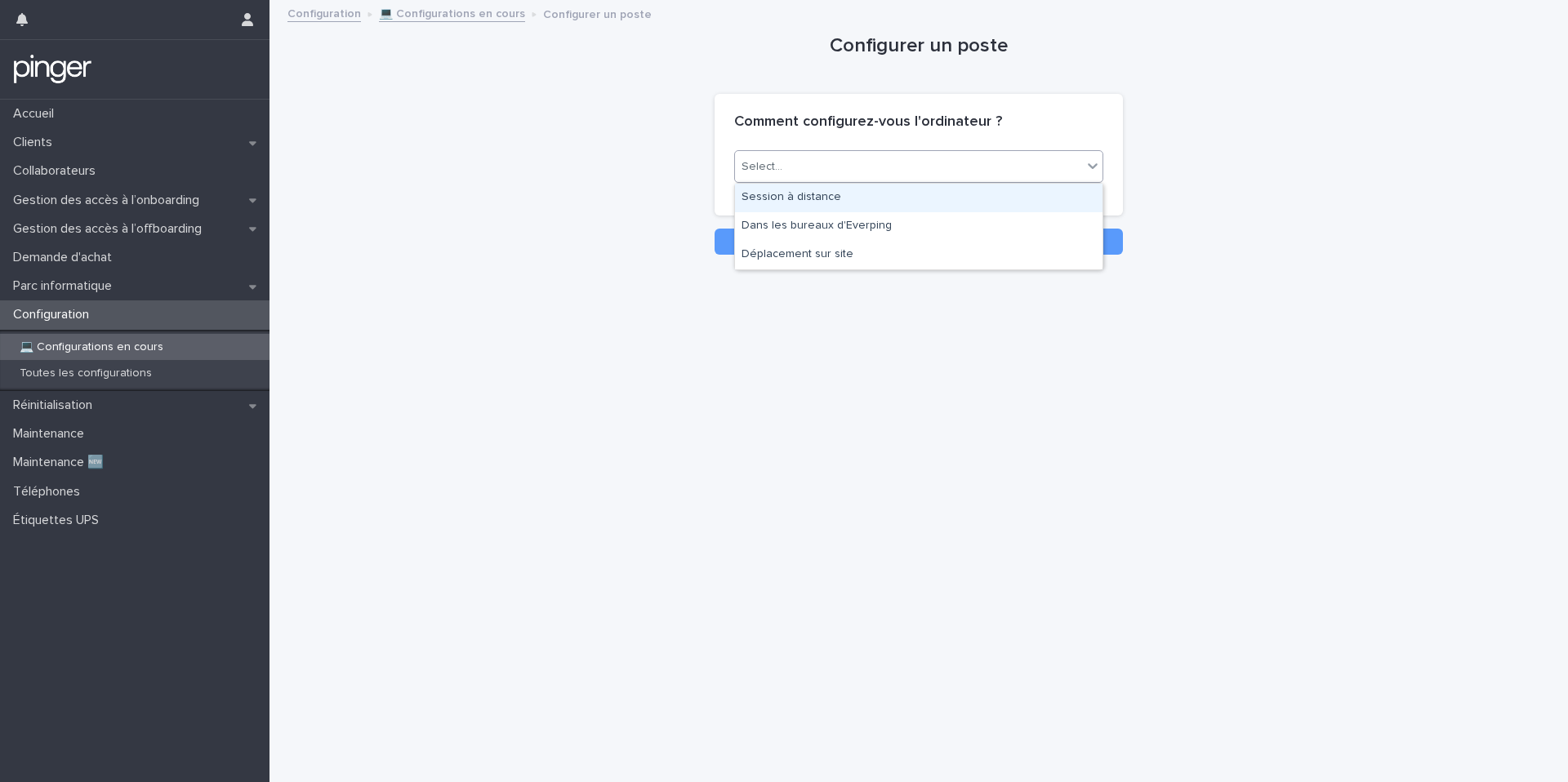
click at [993, 194] on div "Session à distance" at bounding box center [919, 198] width 368 height 28
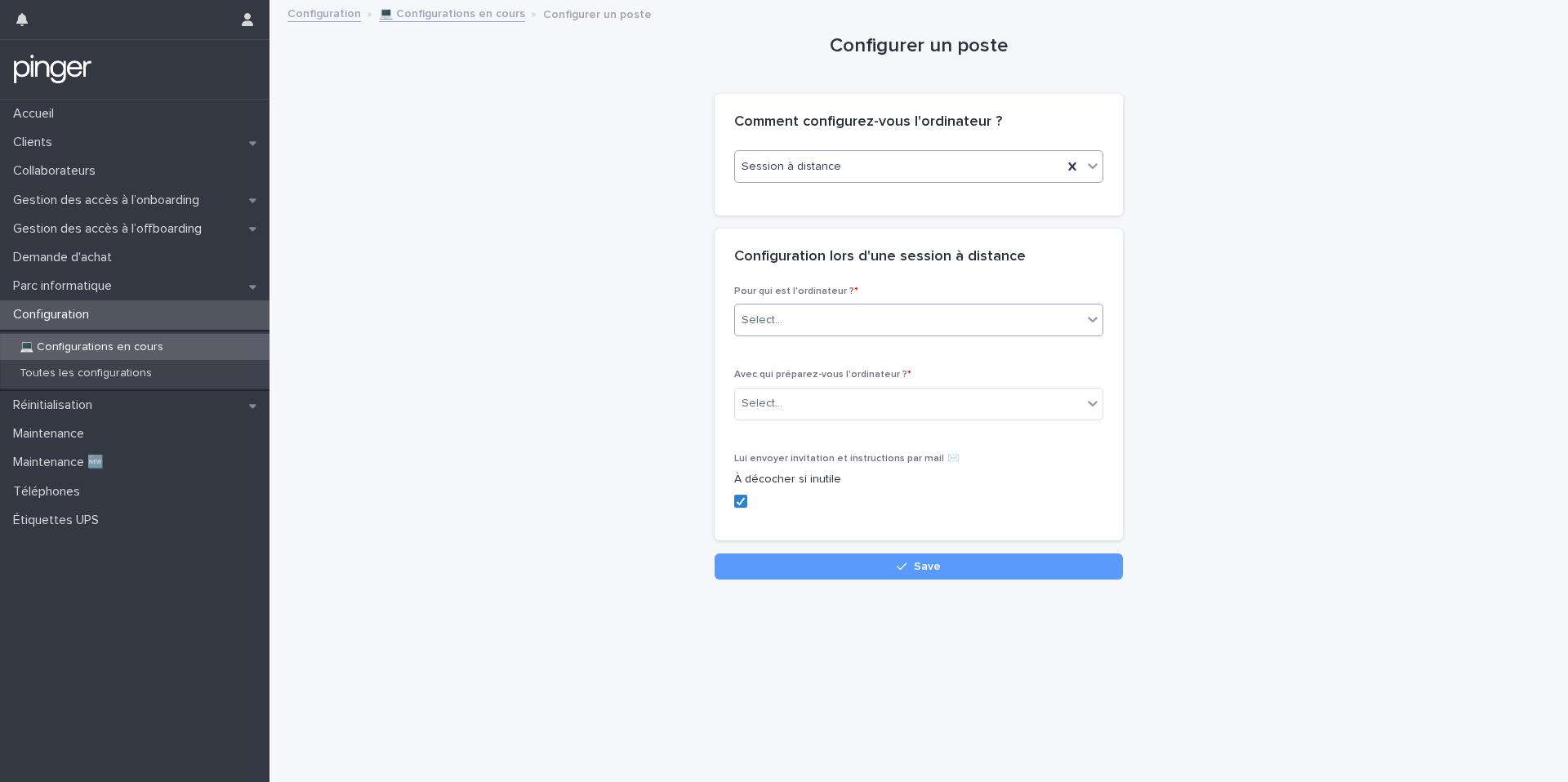
click at [918, 319] on div "Select..." at bounding box center [908, 320] width 347 height 27
type input "*"
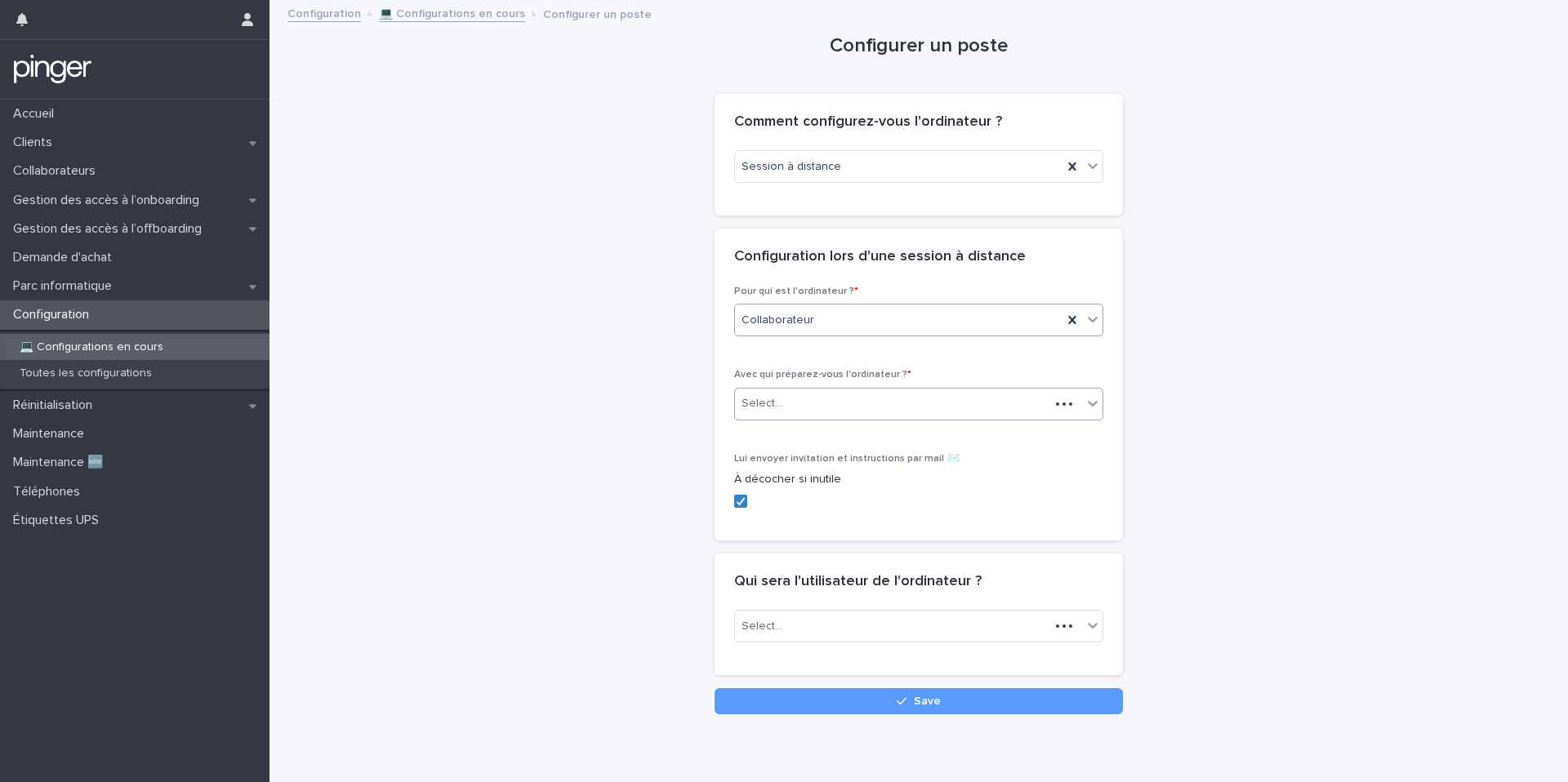
click at [811, 407] on div "Select..." at bounding box center [893, 403] width 315 height 27
type input "*******"
click at [771, 630] on div "Select..." at bounding box center [762, 627] width 41 height 17
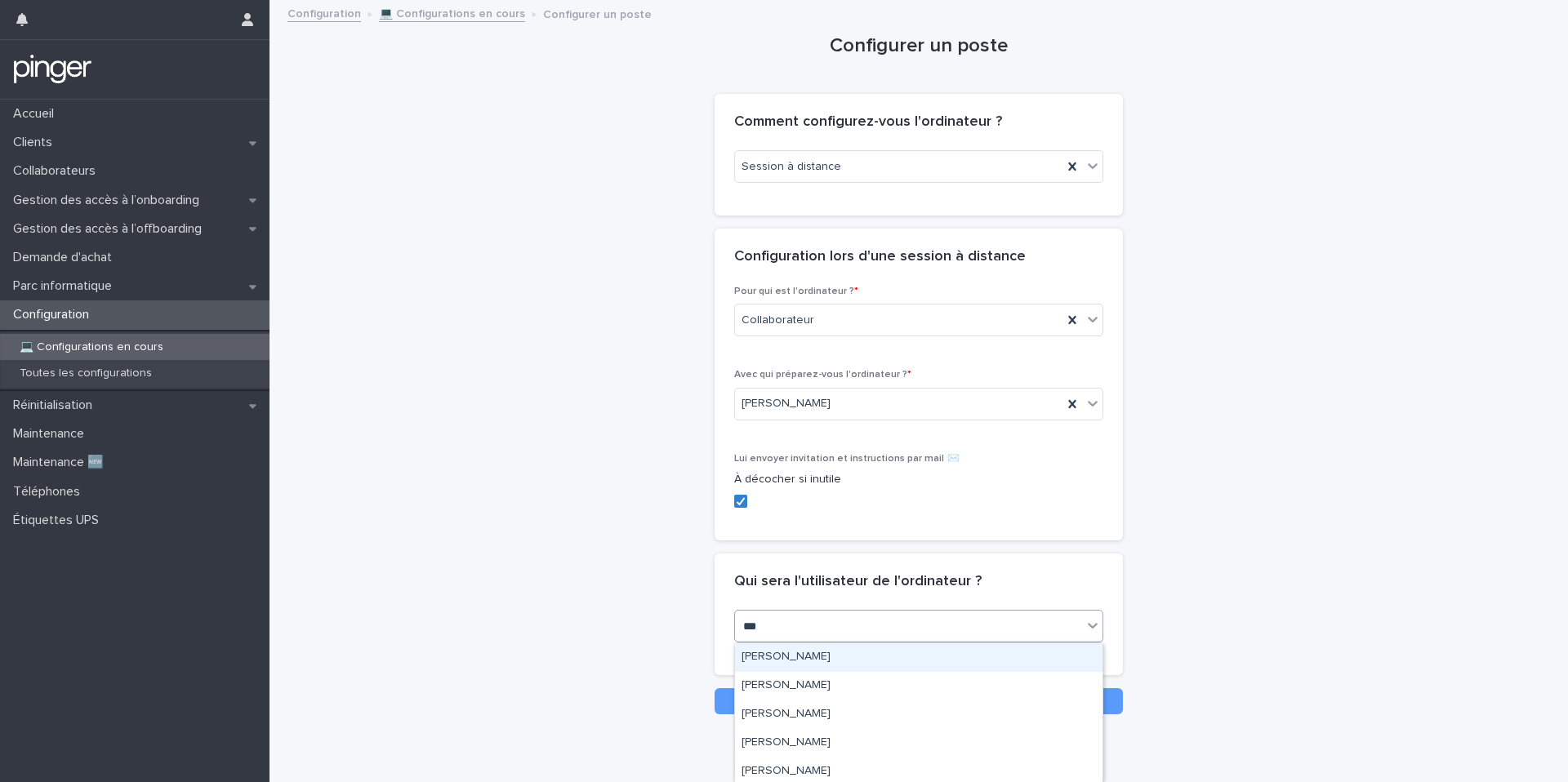
type input "****"
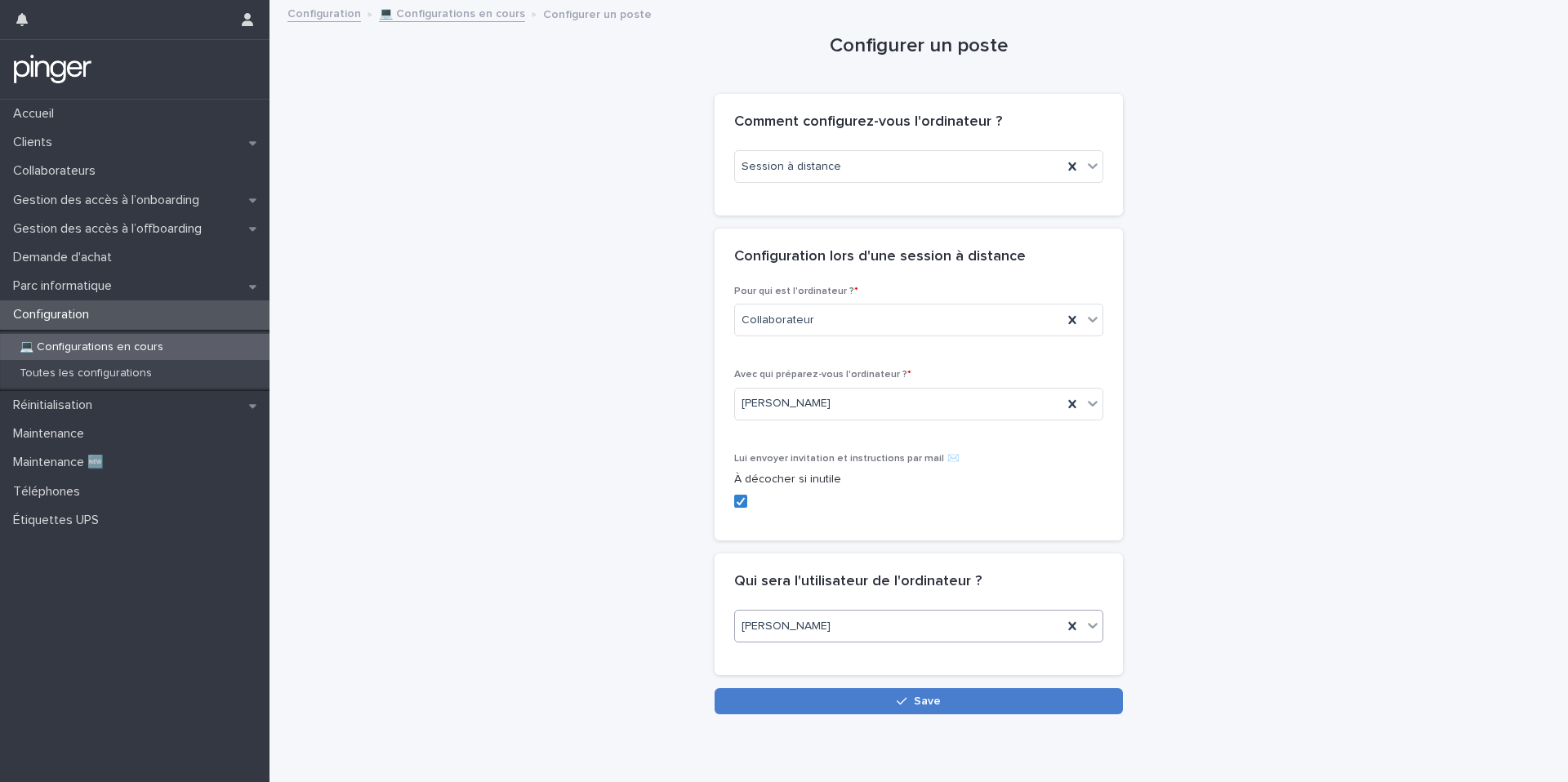
click at [794, 702] on button "Save" at bounding box center [918, 702] width 408 height 27
